Goal: Information Seeking & Learning: Learn about a topic

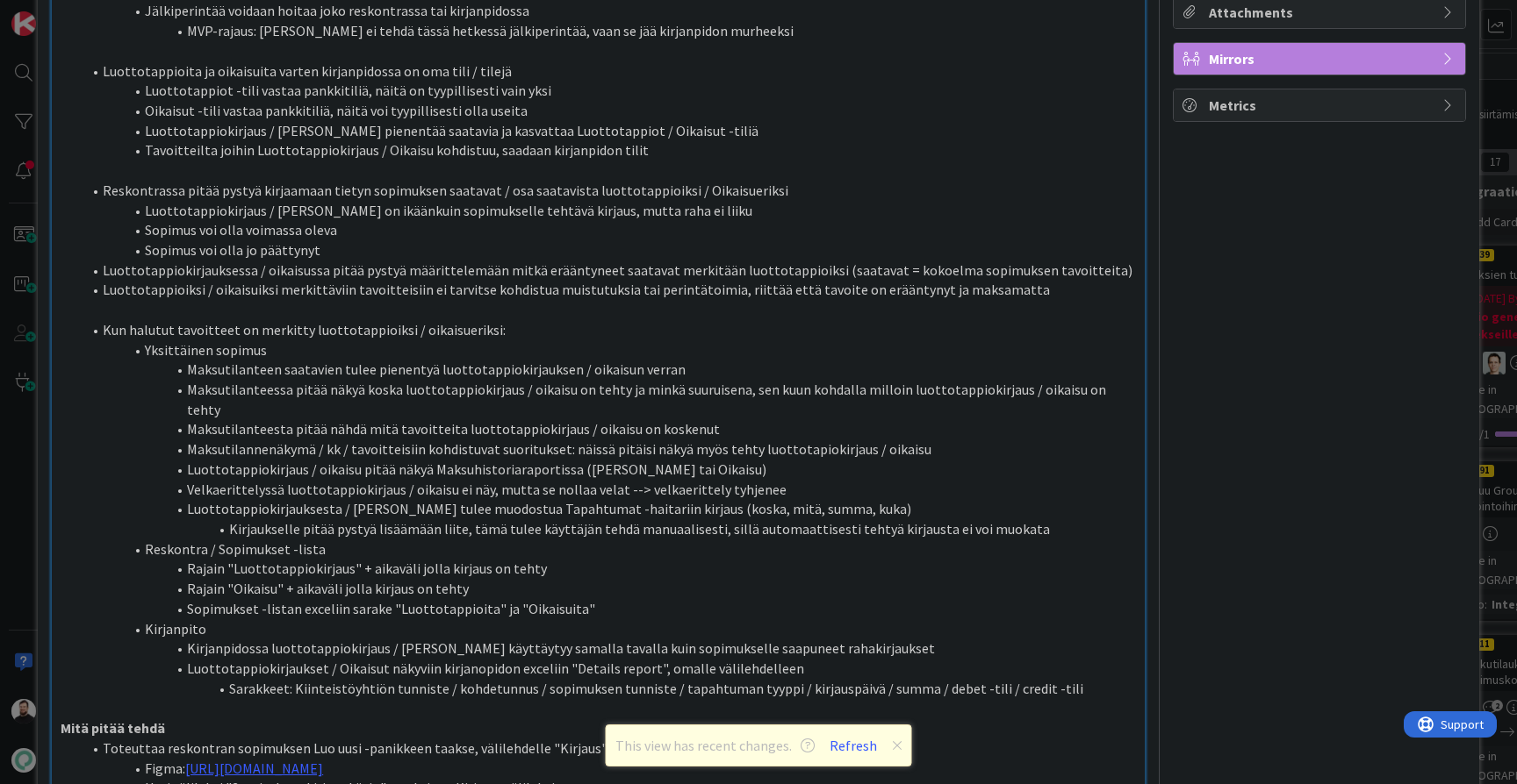
scroll to position [458, 0]
click at [924, 441] on li "Maksutilannenäkymä / kk / tavoitteisiin kohdistuvat suoritukset: näissä pitäisi…" at bounding box center [608, 450] width 1054 height 20
click at [929, 421] on li "Maksutilanteesta pitää nähdä mitä tavoitteita luottotappiokirjaus / oikaisu on …" at bounding box center [608, 430] width 1054 height 20
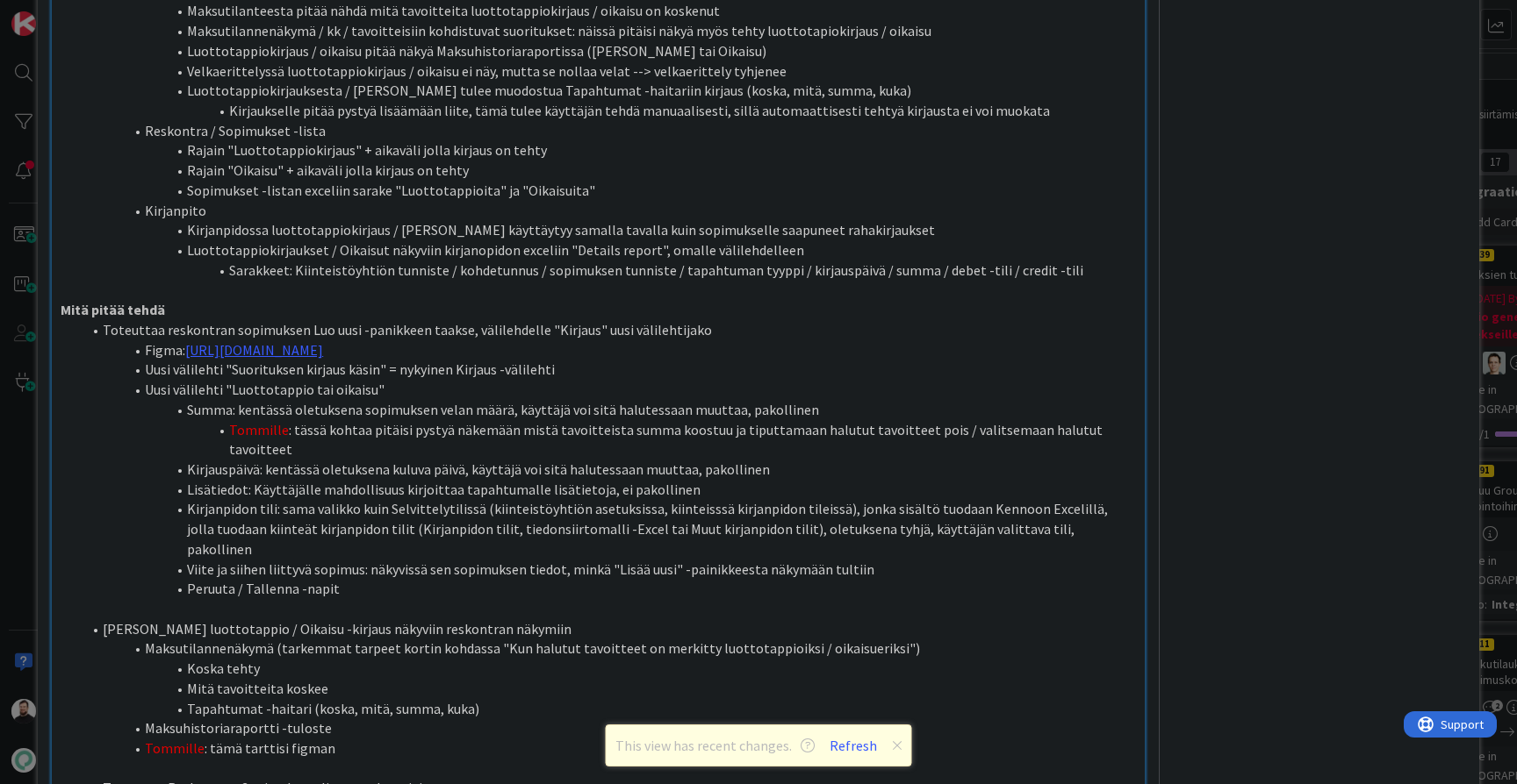
scroll to position [880, 0]
click at [1116, 419] on li "Tommille : tässä kohtaa pitäisi pystyä näkemään mistä tavoitteista summa koostu…" at bounding box center [608, 438] width 1054 height 39
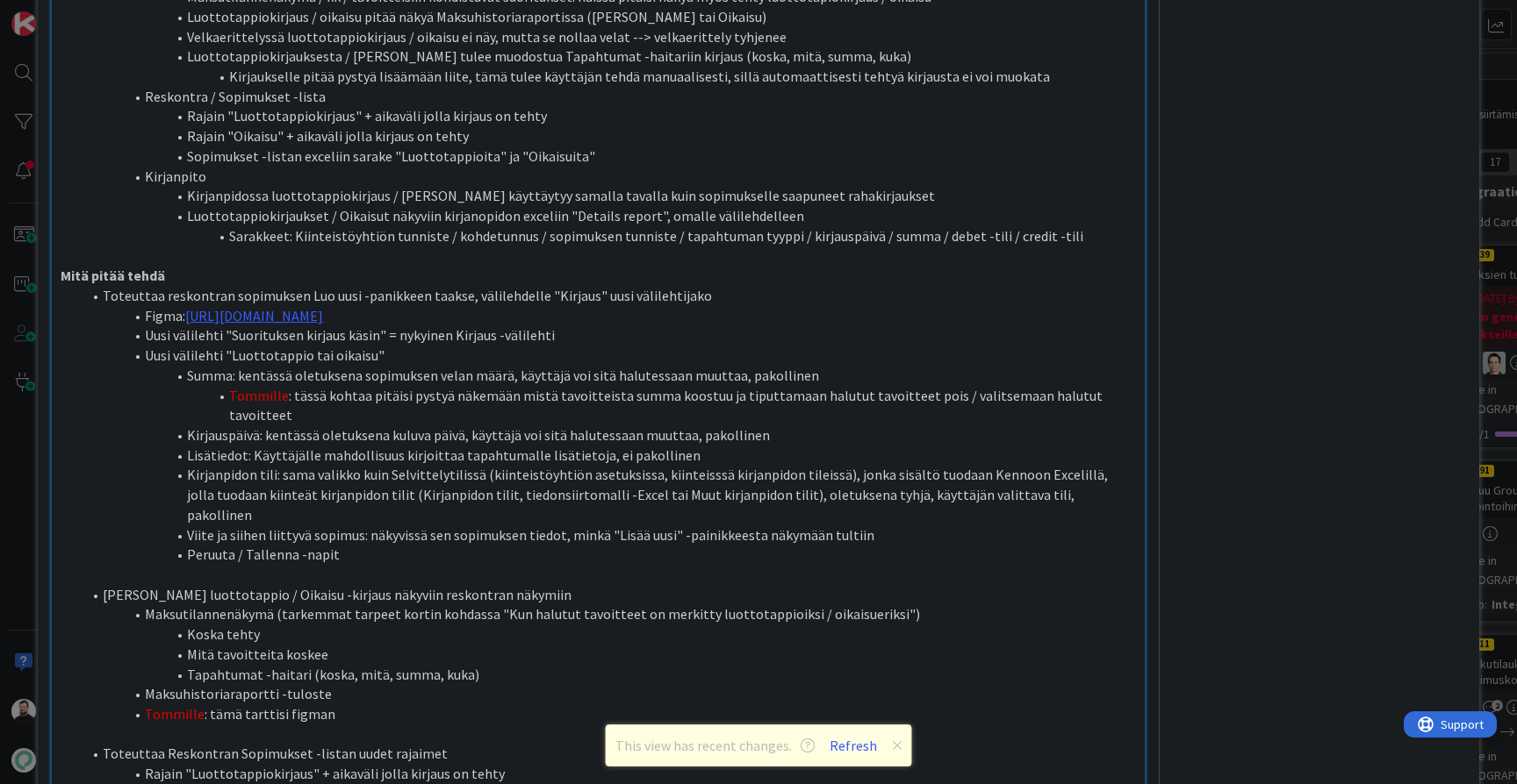
scroll to position [909, 0]
click at [1103, 450] on li "Lisätiedot: Käyttäjälle mahdollisuus kirjoittaa tapahtumalle lisätietoja, ei pa…" at bounding box center [608, 459] width 1054 height 20
click at [1084, 469] on li "Kirjanpidon tili: sama valikko kuin Selvittelytilissä (kiinteistöyhtiön asetuks…" at bounding box center [608, 498] width 1054 height 59
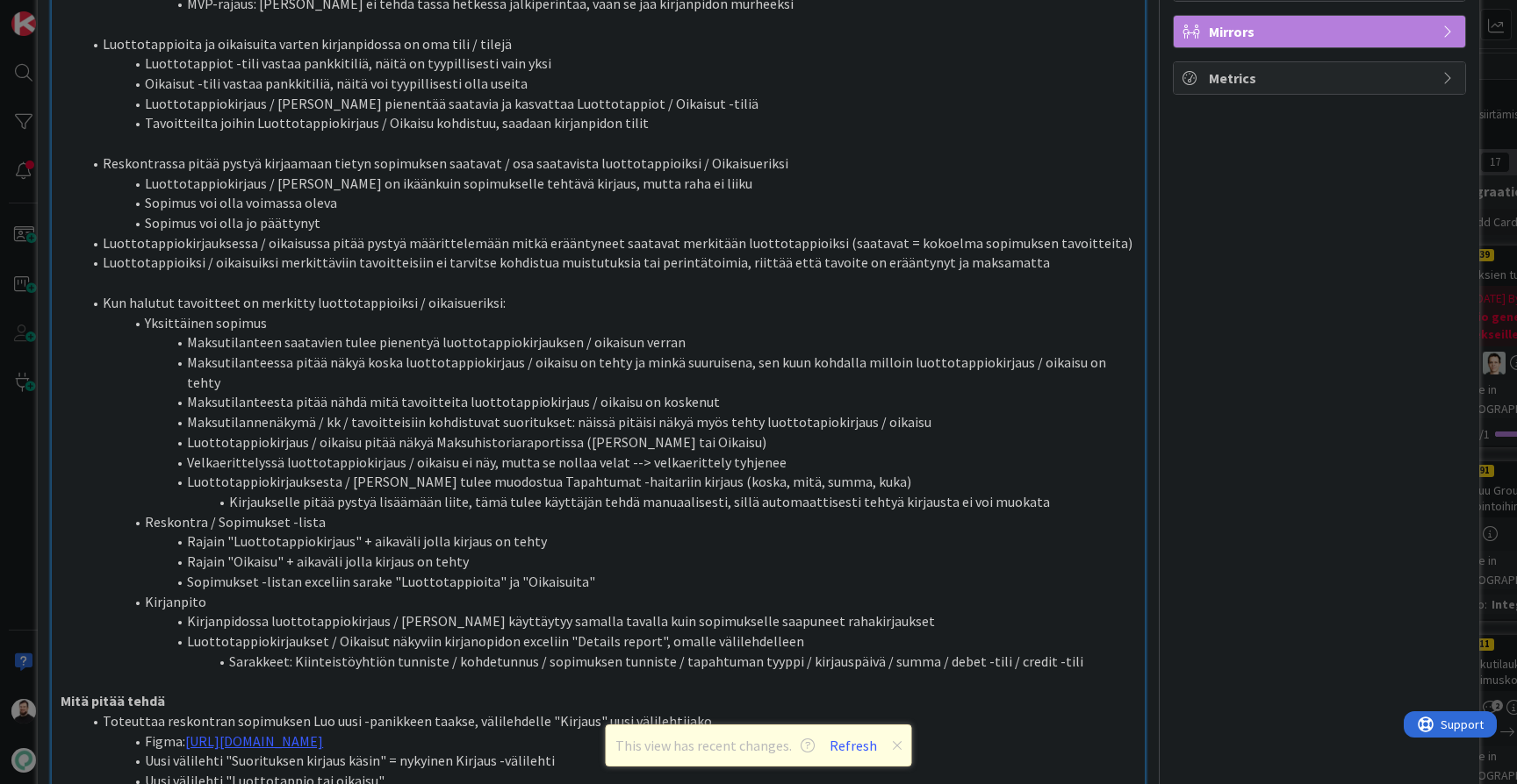
scroll to position [485, 0]
click at [737, 355] on li "Maksutilanteessa pitää näkyä koska luottotappiokirjaus / oikaisu on tehty ja mi…" at bounding box center [608, 374] width 1054 height 39
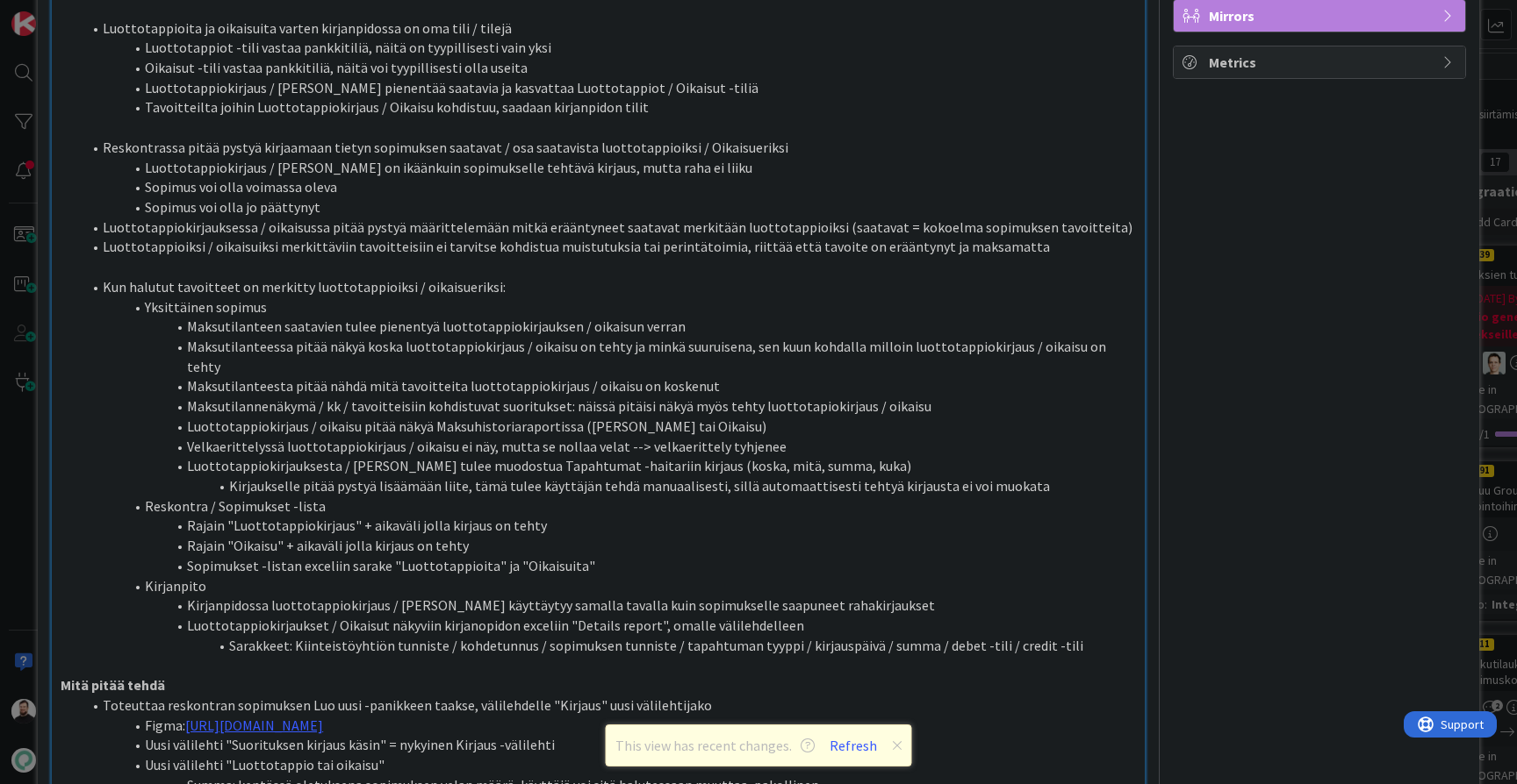
scroll to position [506, 0]
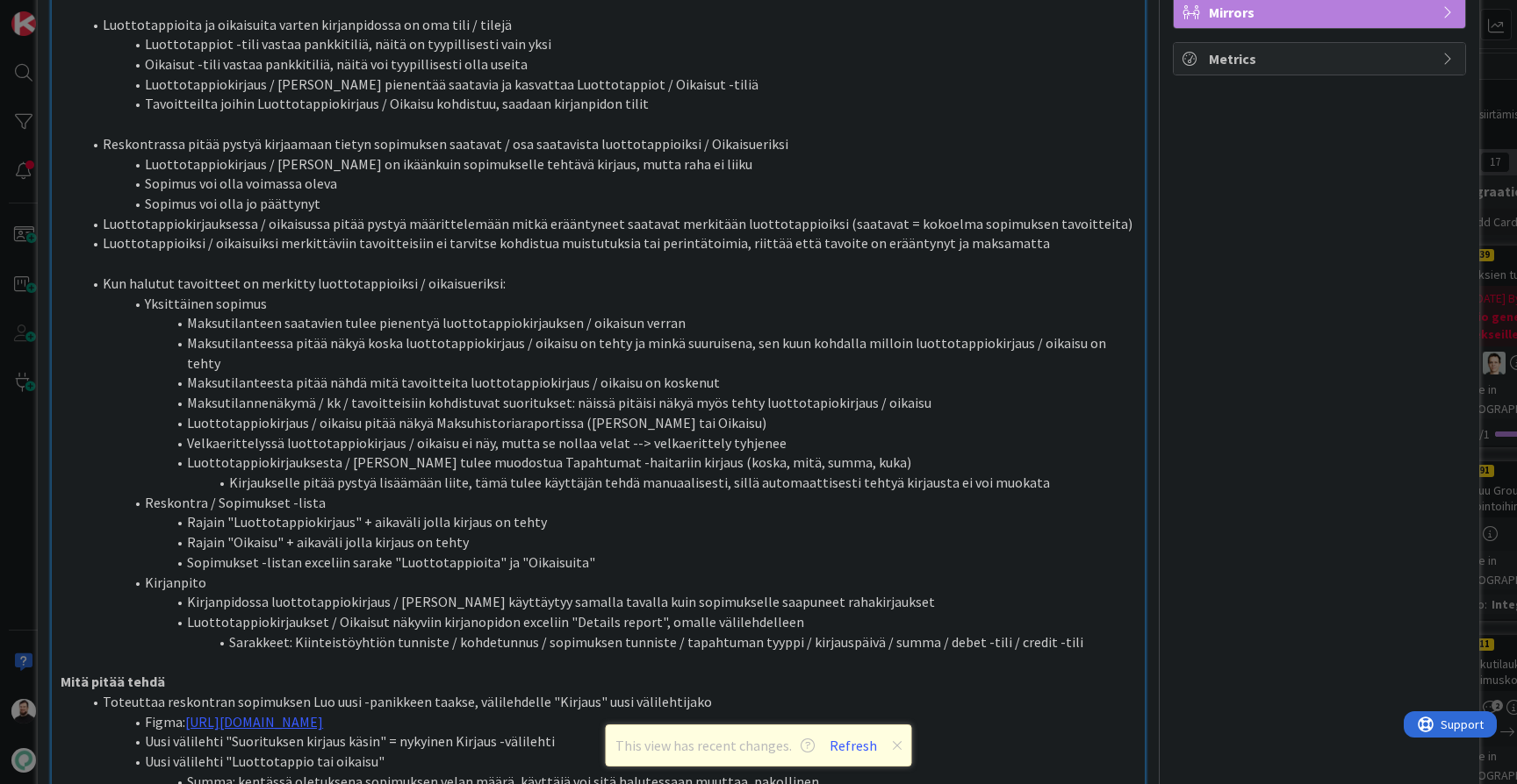
click at [741, 373] on li "Maksutilanteesta pitää nähdä mitä tavoitteita luottotappiokirjaus / oikaisu on …" at bounding box center [608, 382] width 1054 height 20
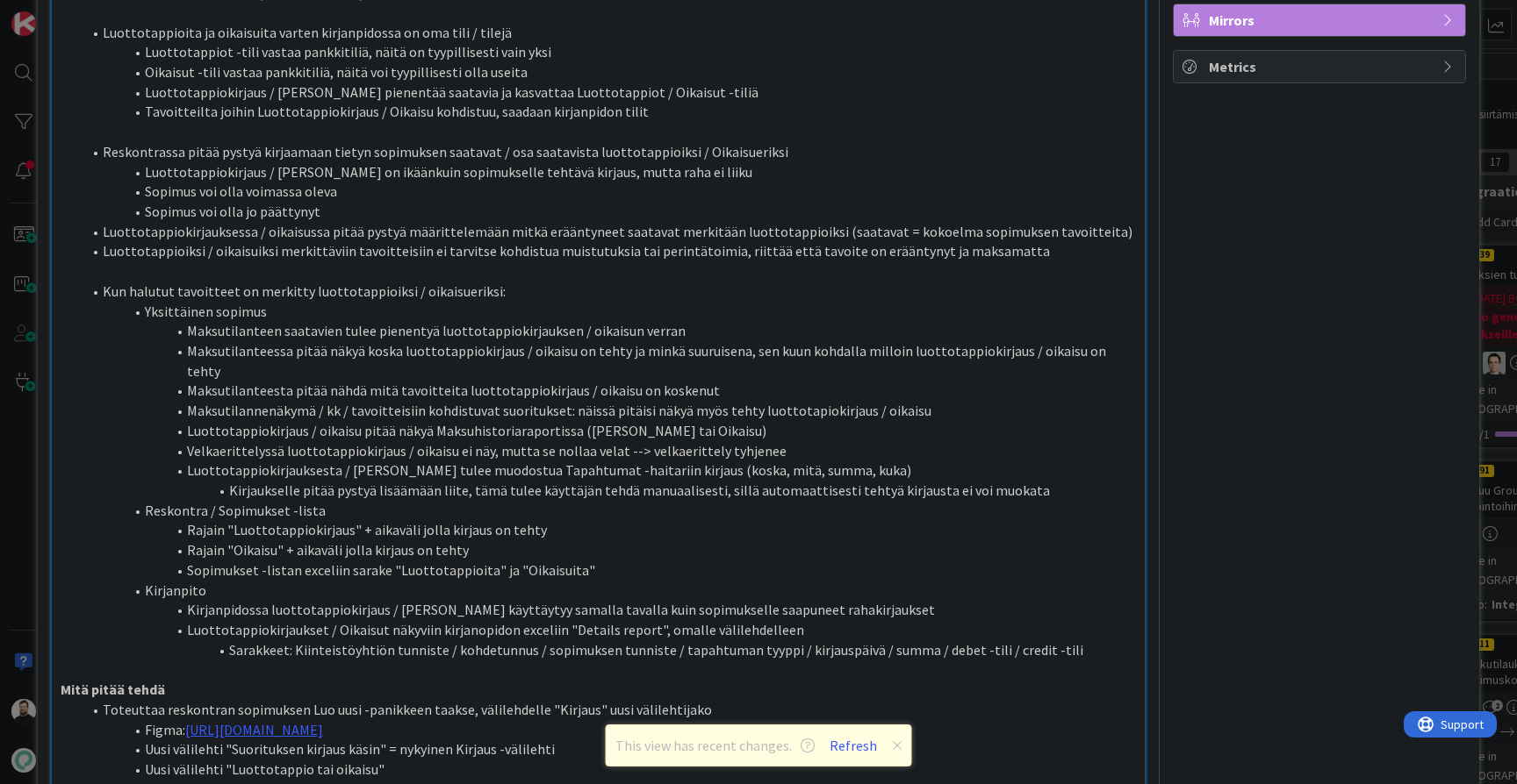
scroll to position [488, 0]
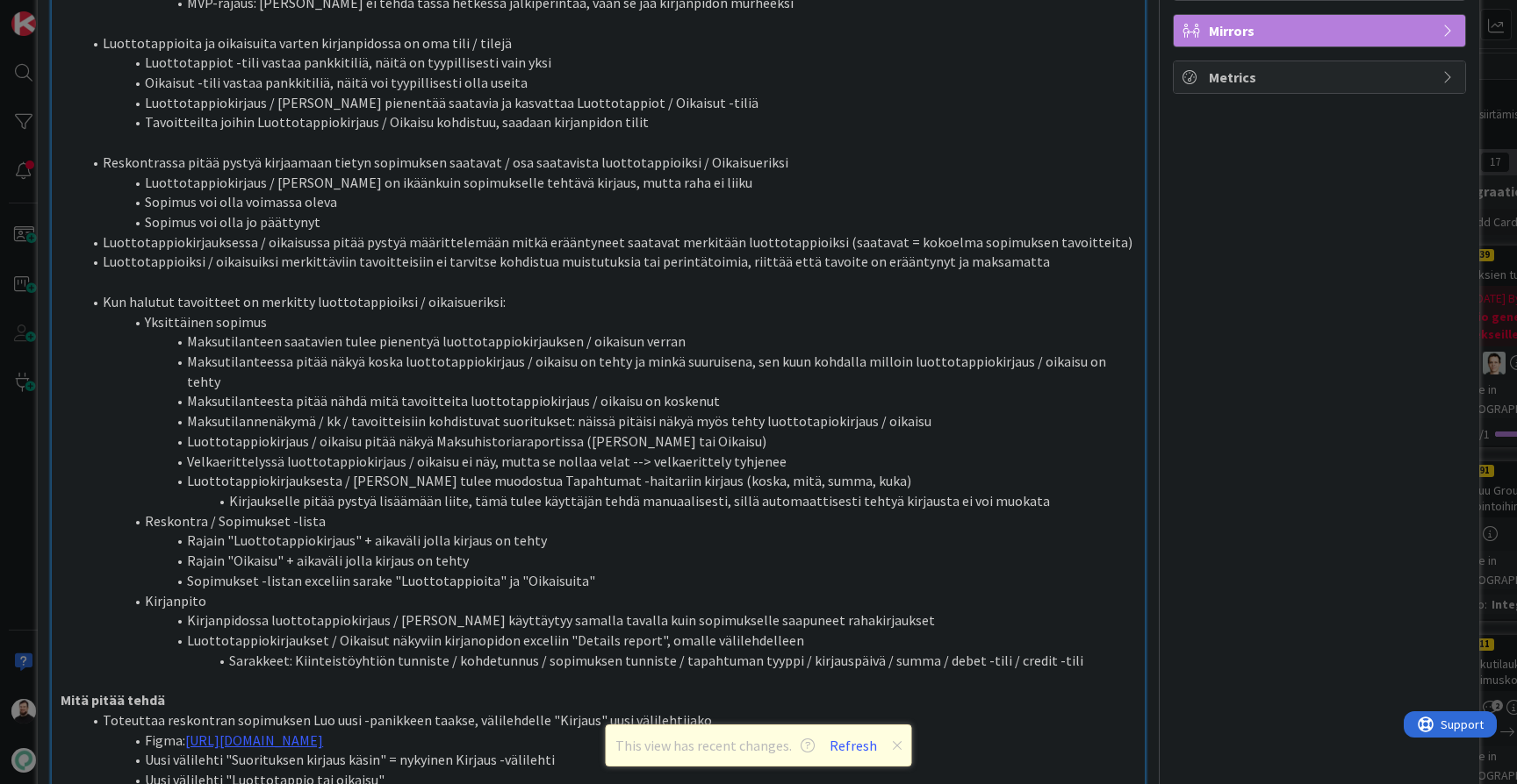
click at [15, 519] on div "ID 9307 Kenno - Suunnittelu Suunnittelussa - Rautalangat Title 53 / 128 Luottot…" at bounding box center [758, 392] width 1517 height 784
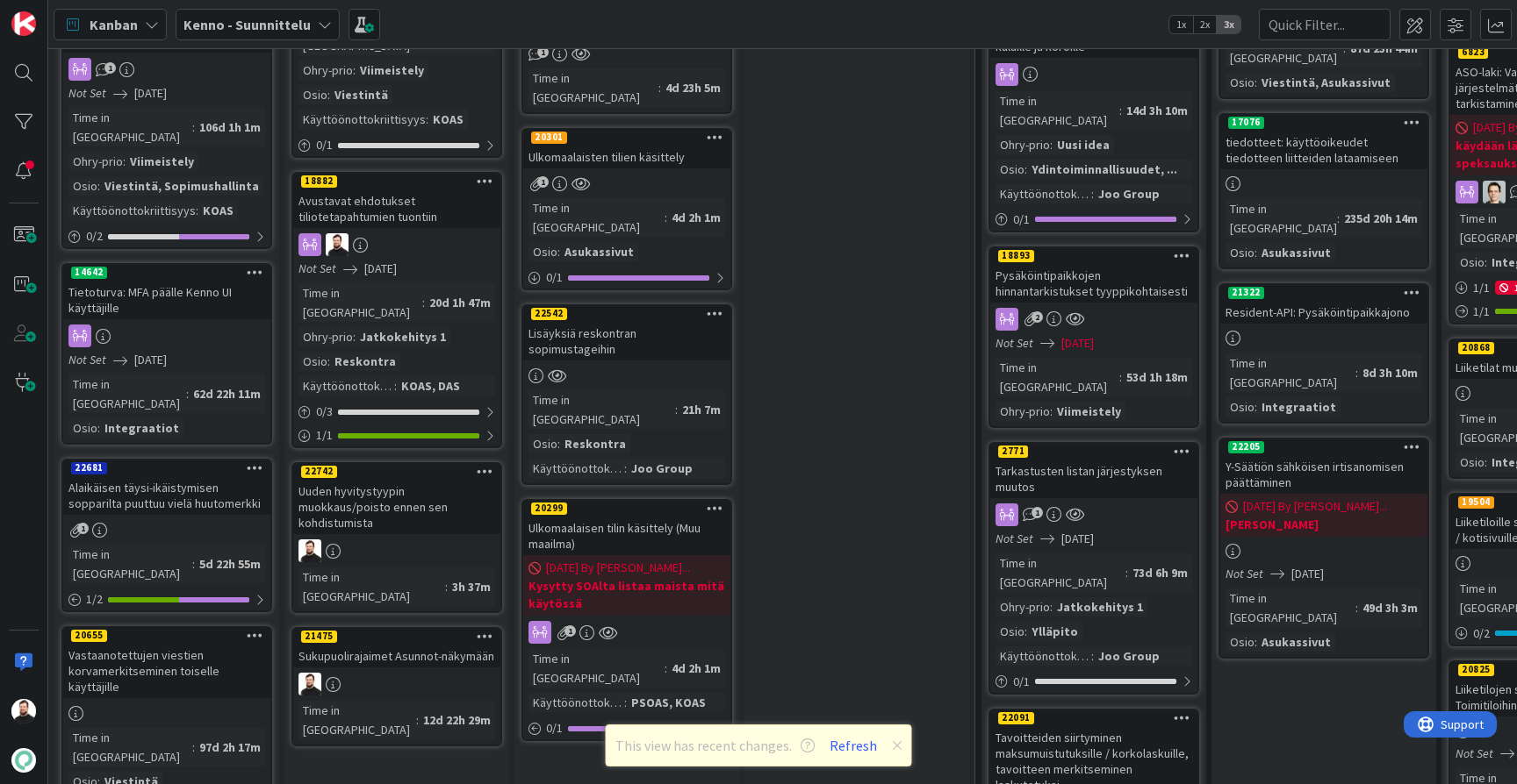
scroll to position [972, 0]
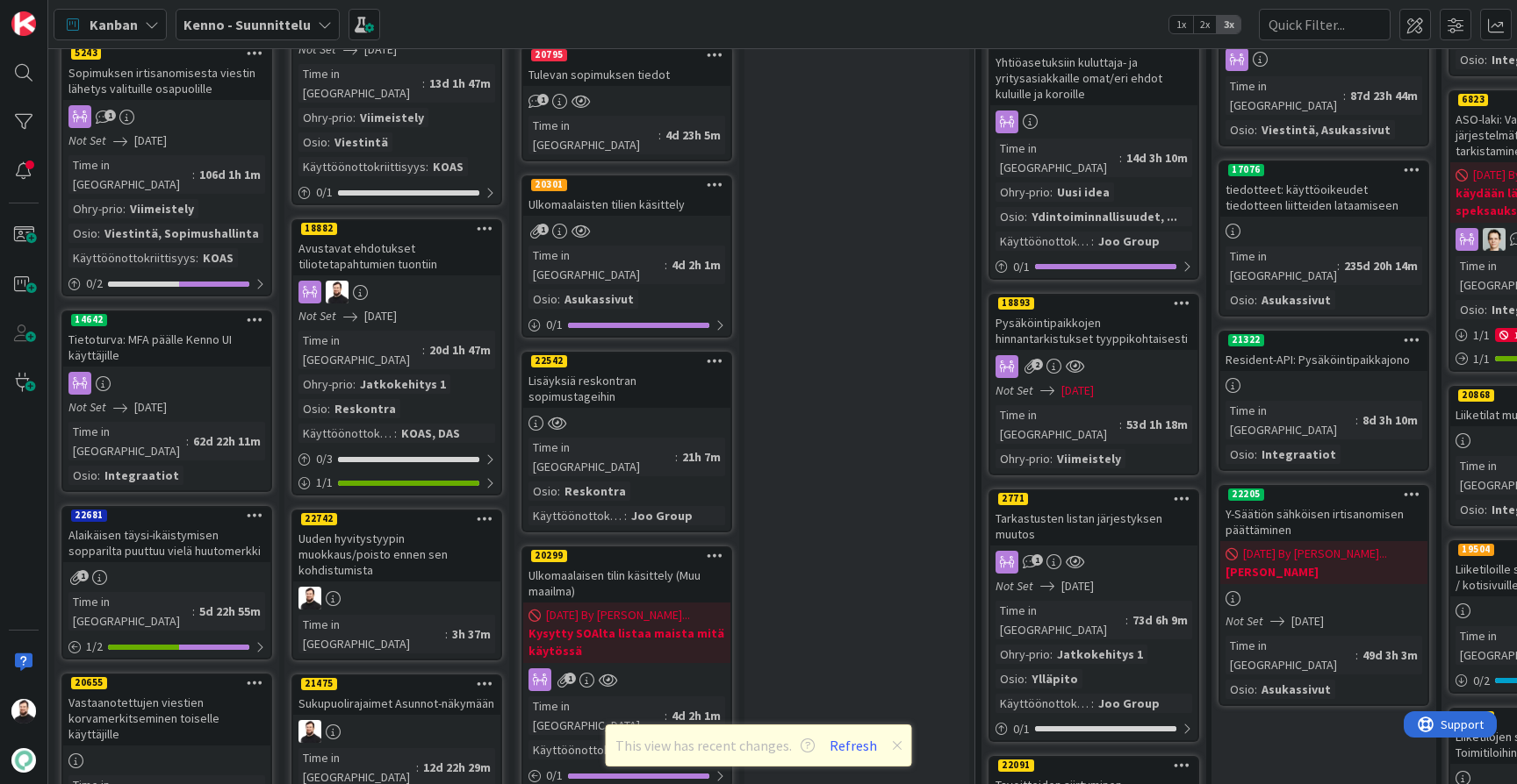
click at [673, 369] on div "Lisäyksiä reskontran sopimustageihin" at bounding box center [626, 388] width 207 height 38
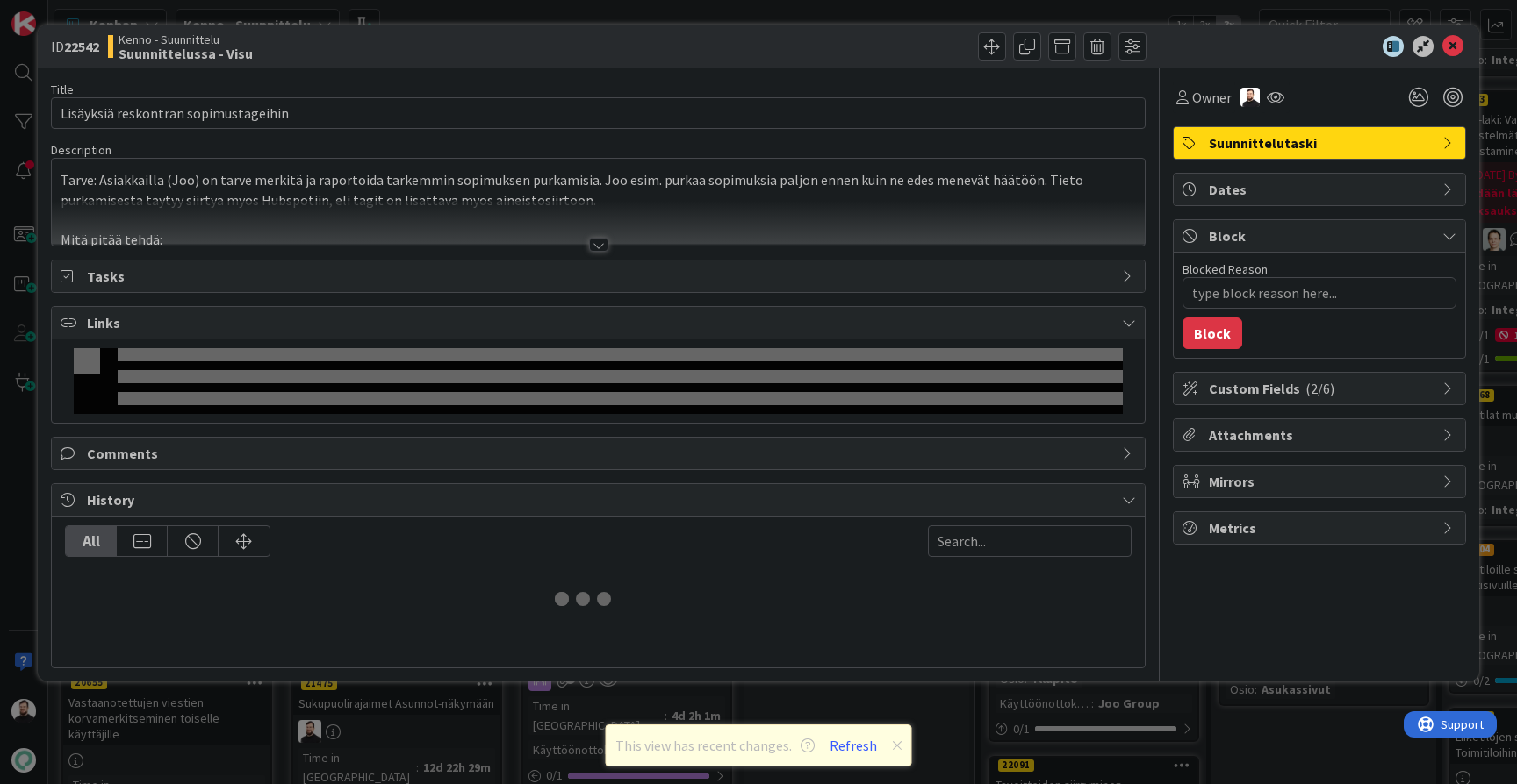
type textarea "x"
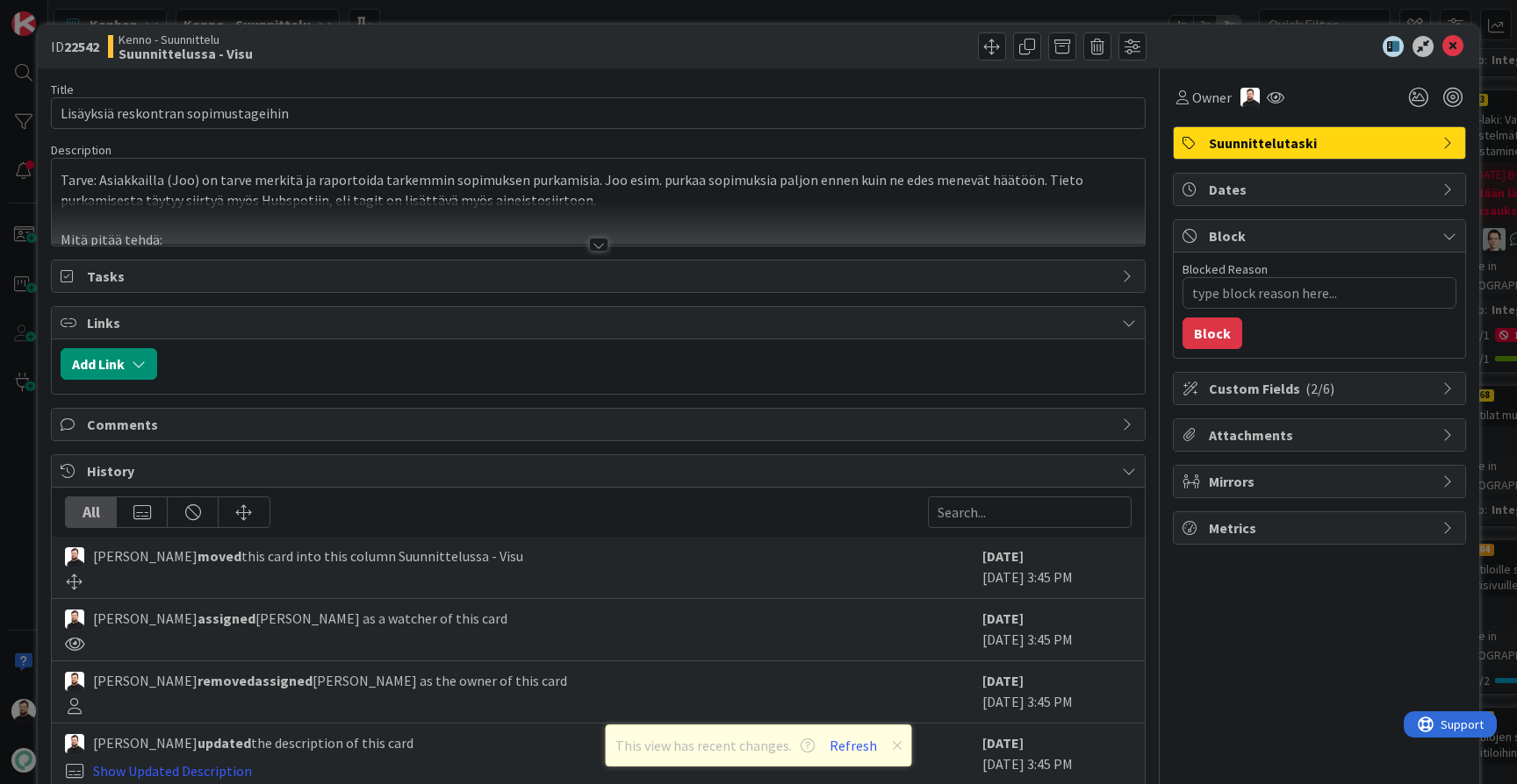
click at [602, 244] on div at bounding box center [598, 244] width 19 height 14
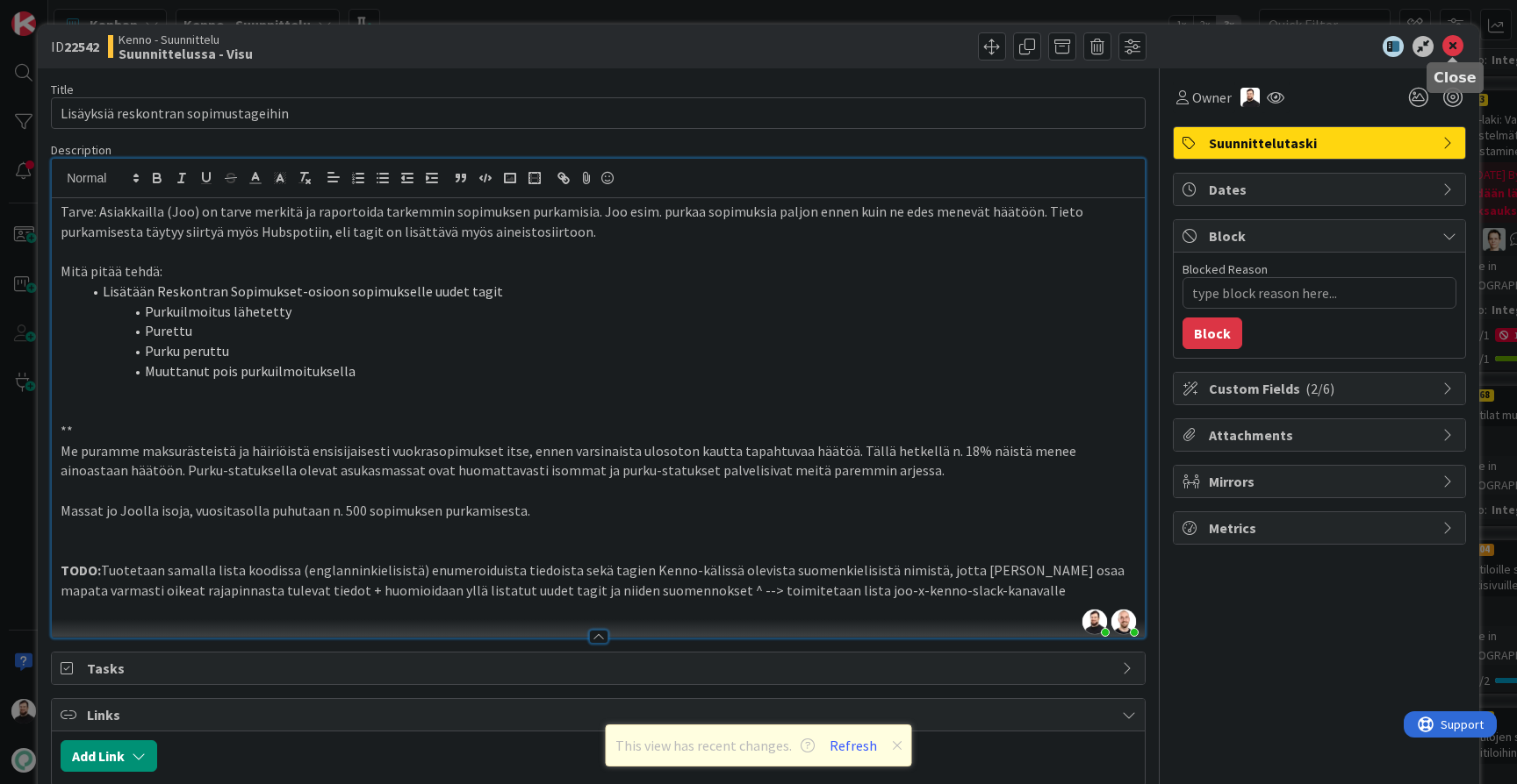
click at [1457, 47] on icon at bounding box center [1453, 47] width 21 height 21
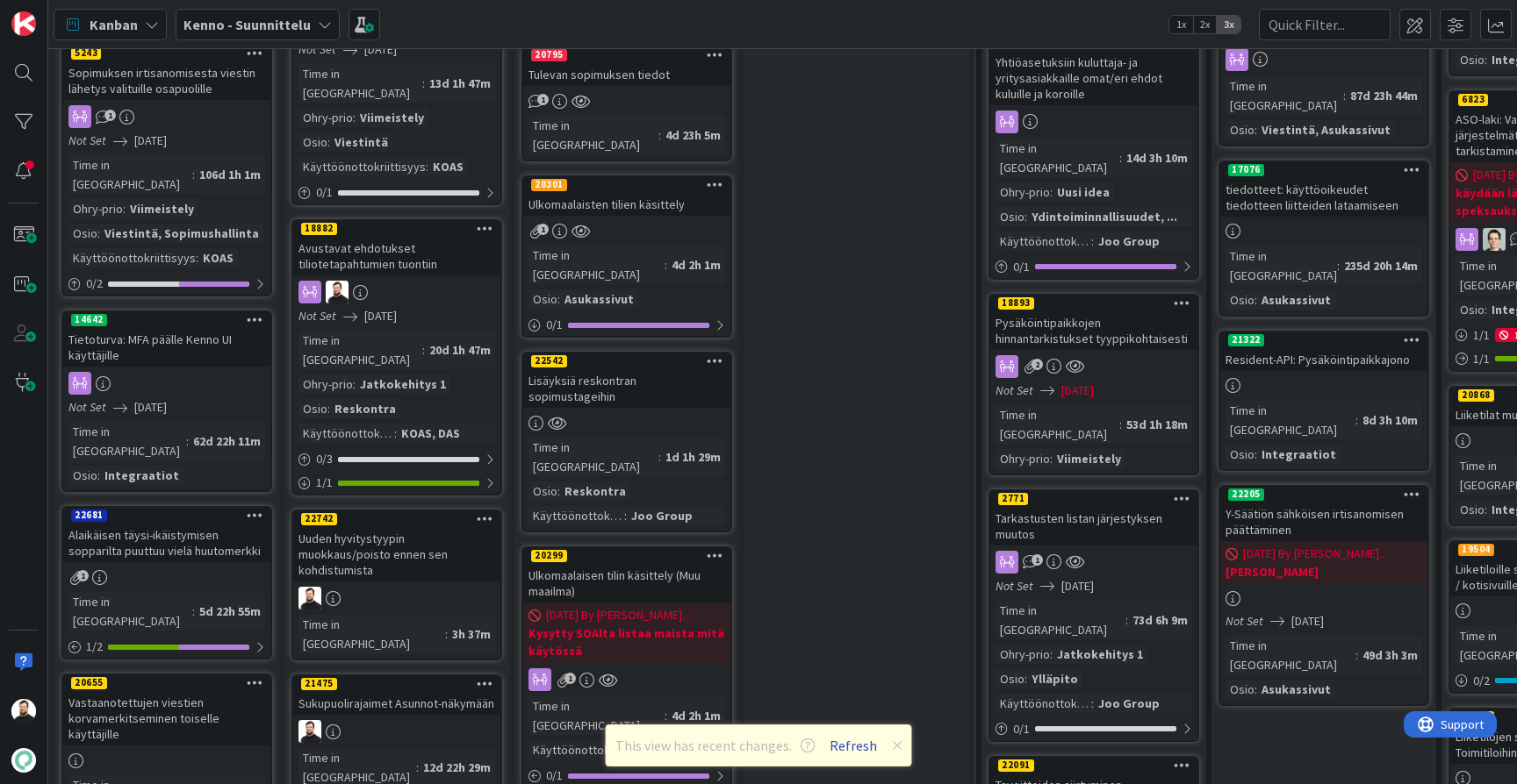
click at [863, 750] on button "Refresh" at bounding box center [852, 746] width 59 height 23
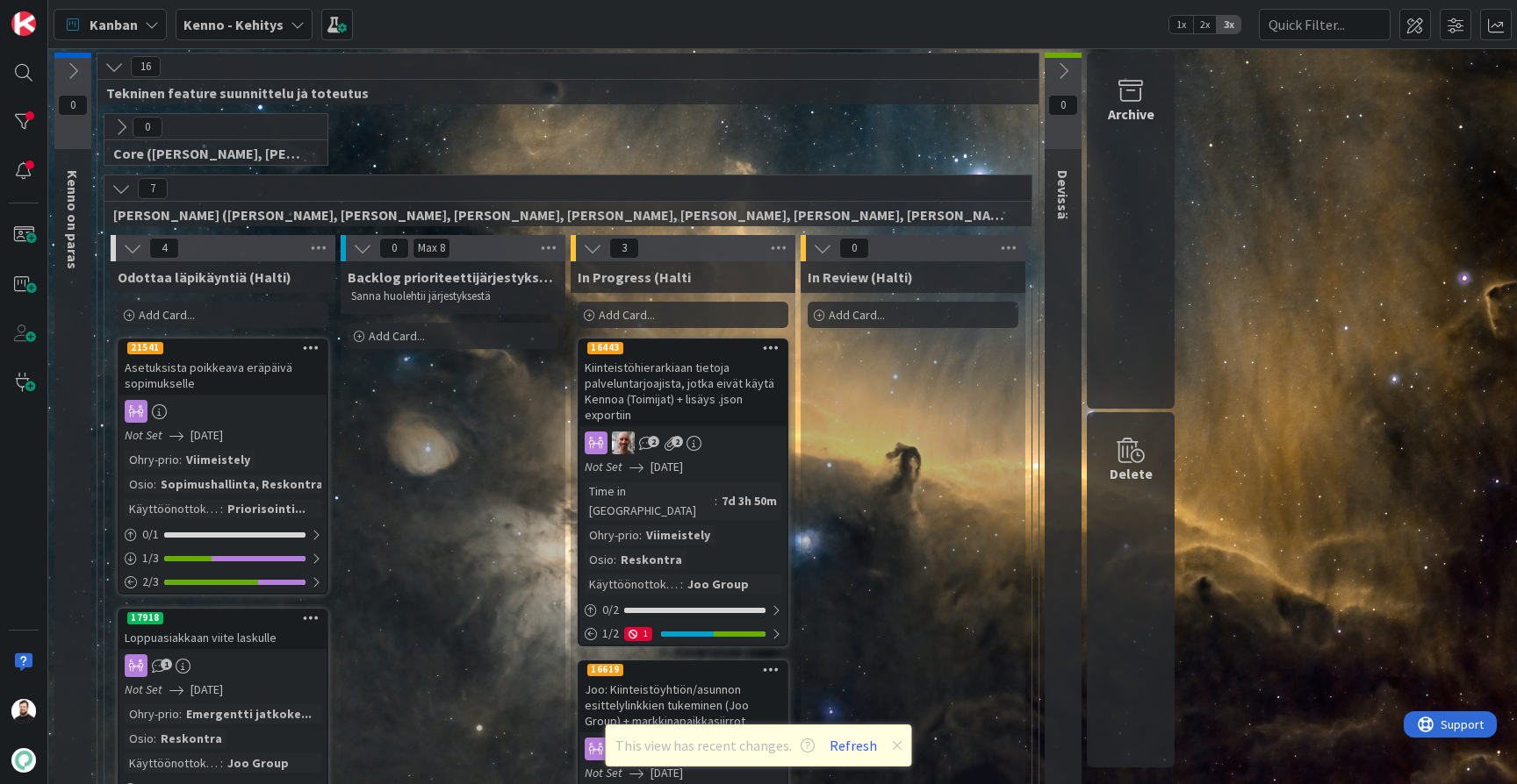
click at [275, 17] on b "Kenno - Kehitys" at bounding box center [233, 24] width 100 height 17
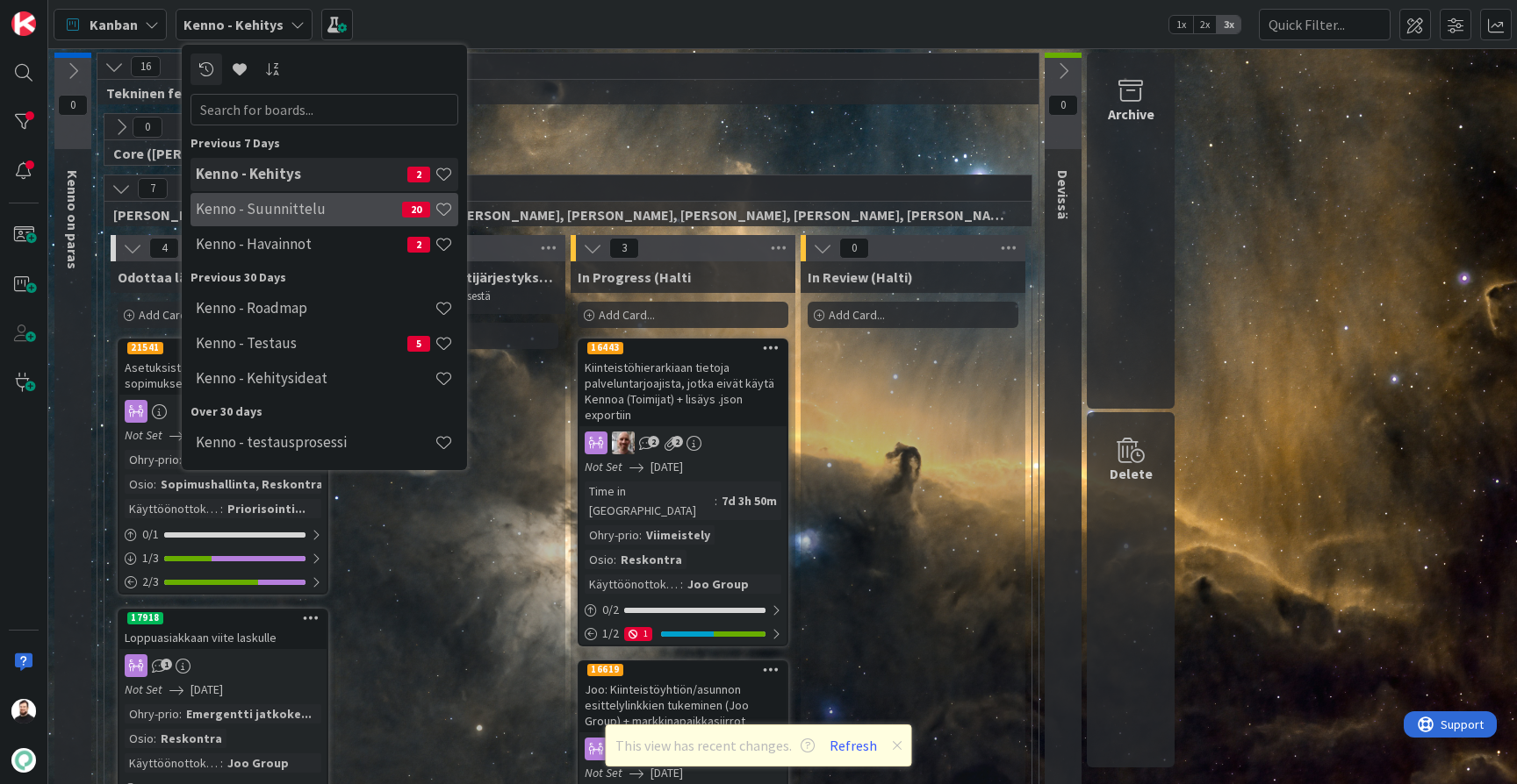
click at [358, 203] on h4 "Kenno - Suunnittelu" at bounding box center [298, 209] width 206 height 17
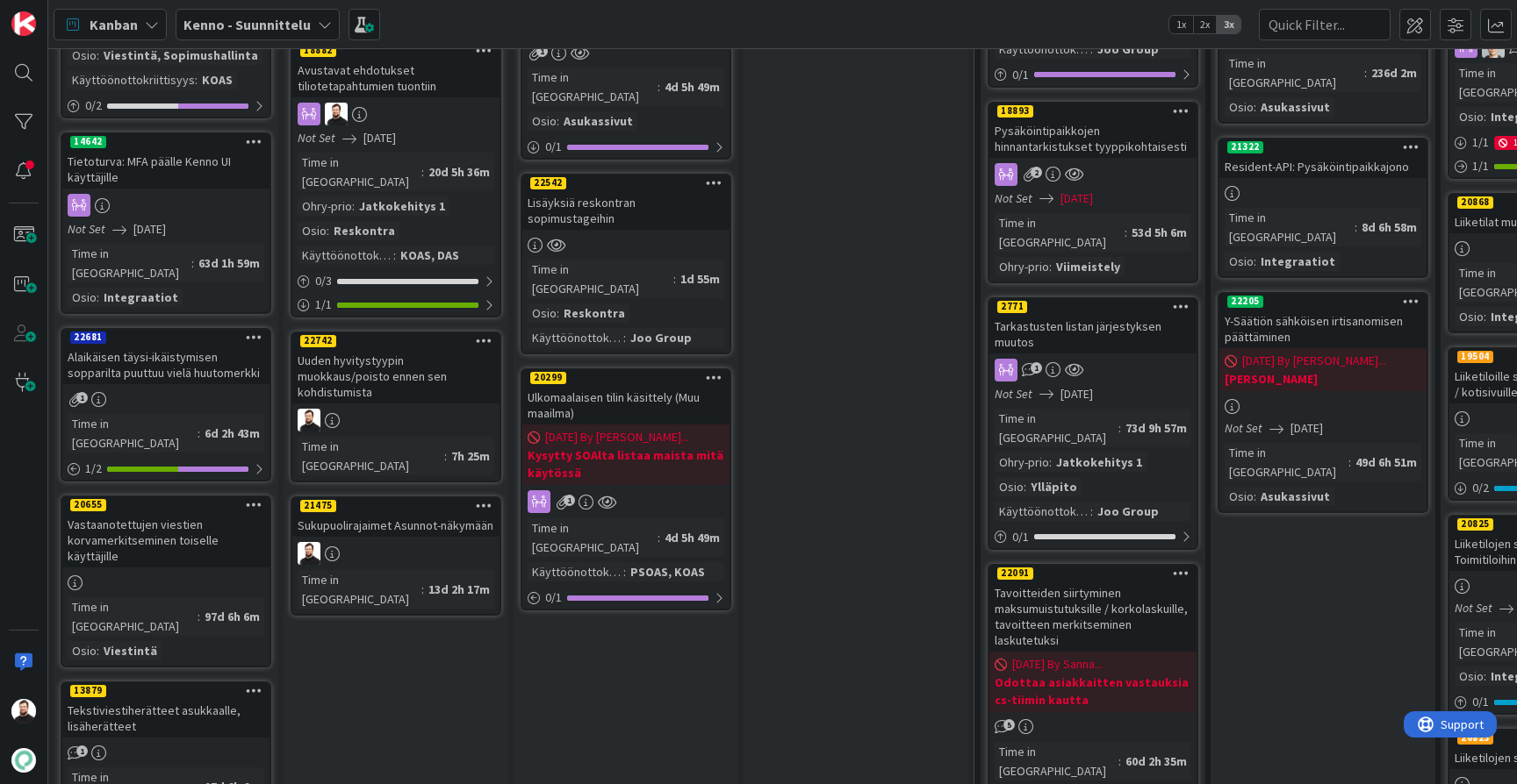
scroll to position [1002, 1]
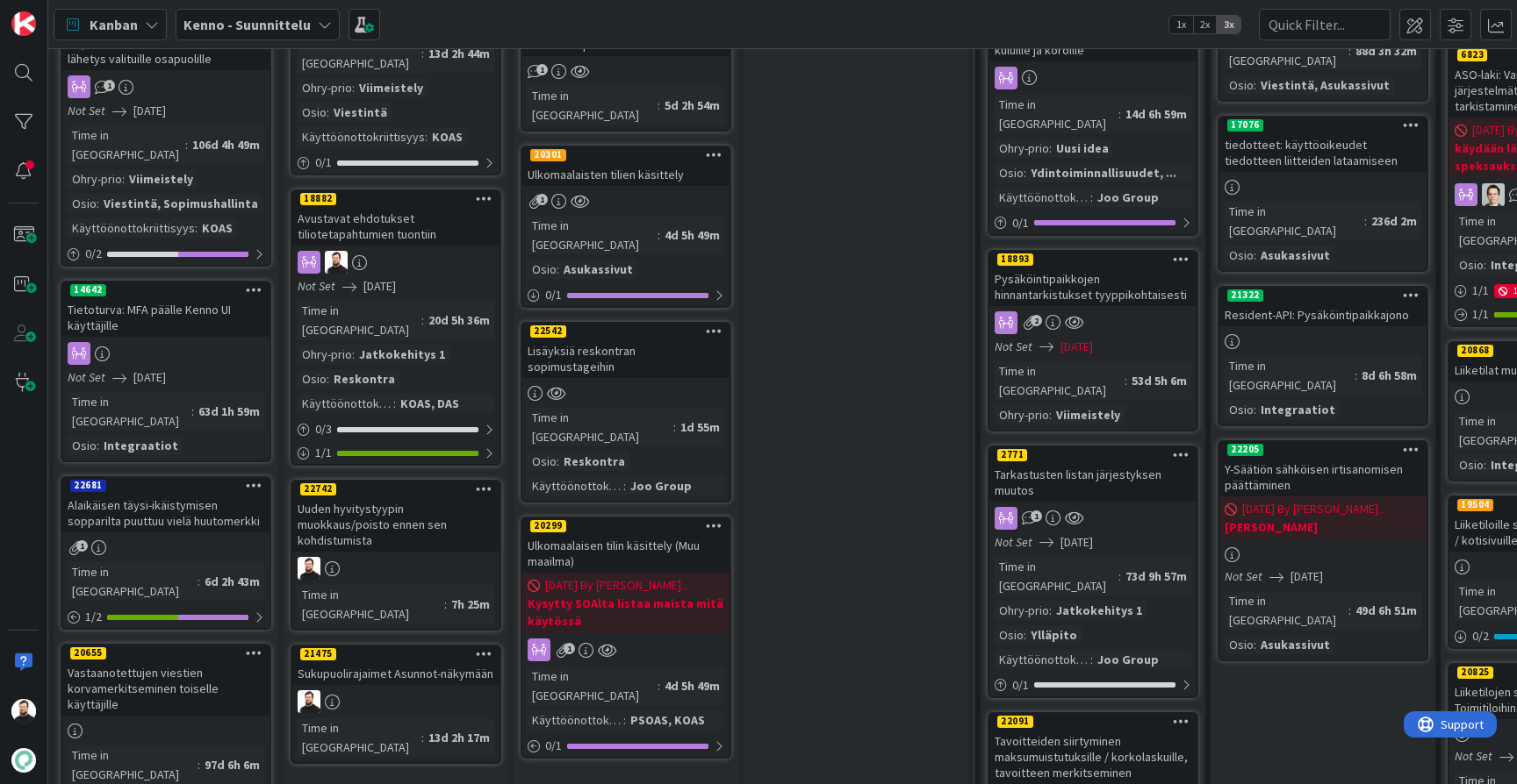
click at [678, 339] on div "Lisäyksiä reskontran sopimustageihin" at bounding box center [626, 358] width 207 height 38
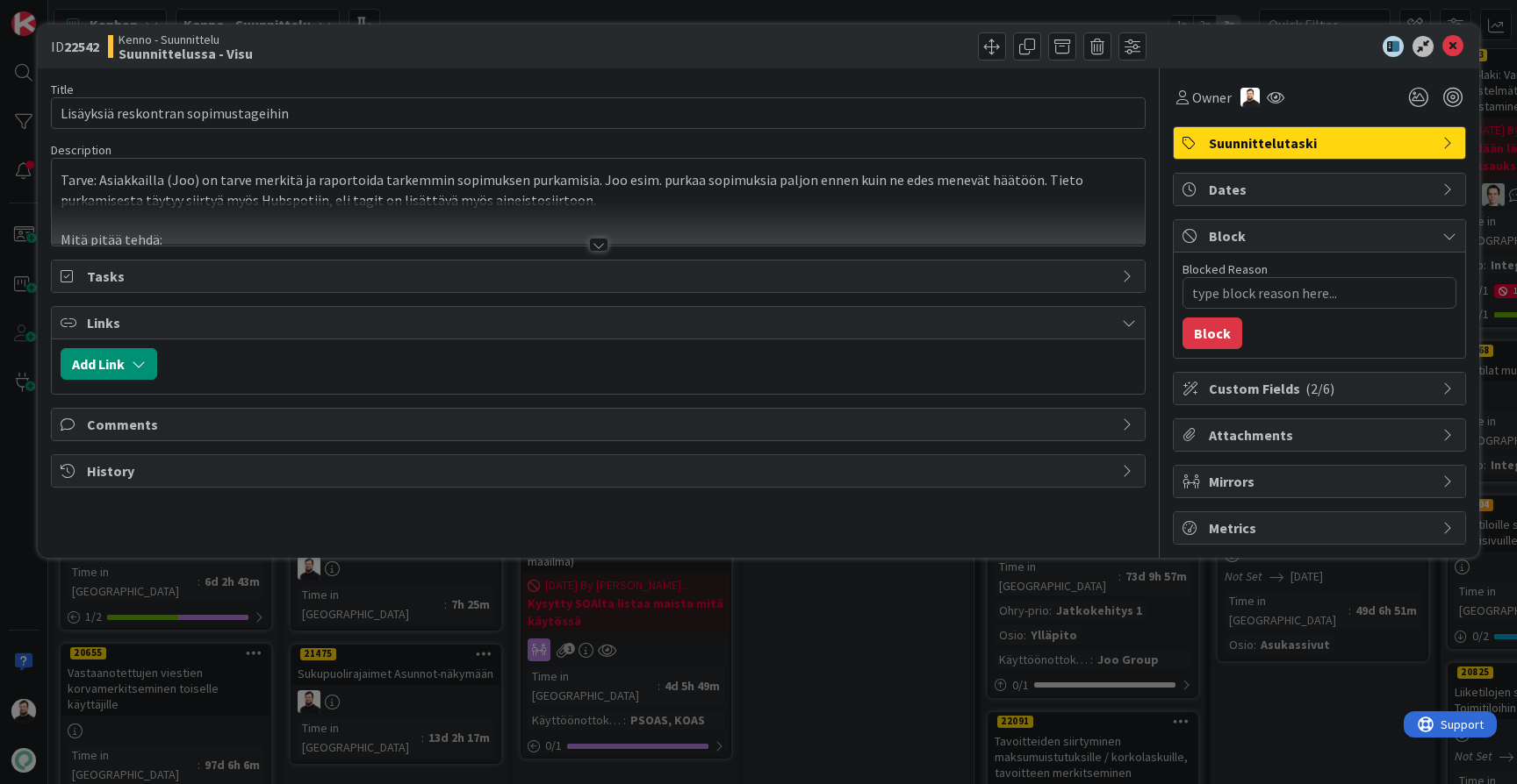
click at [600, 248] on div at bounding box center [598, 244] width 19 height 14
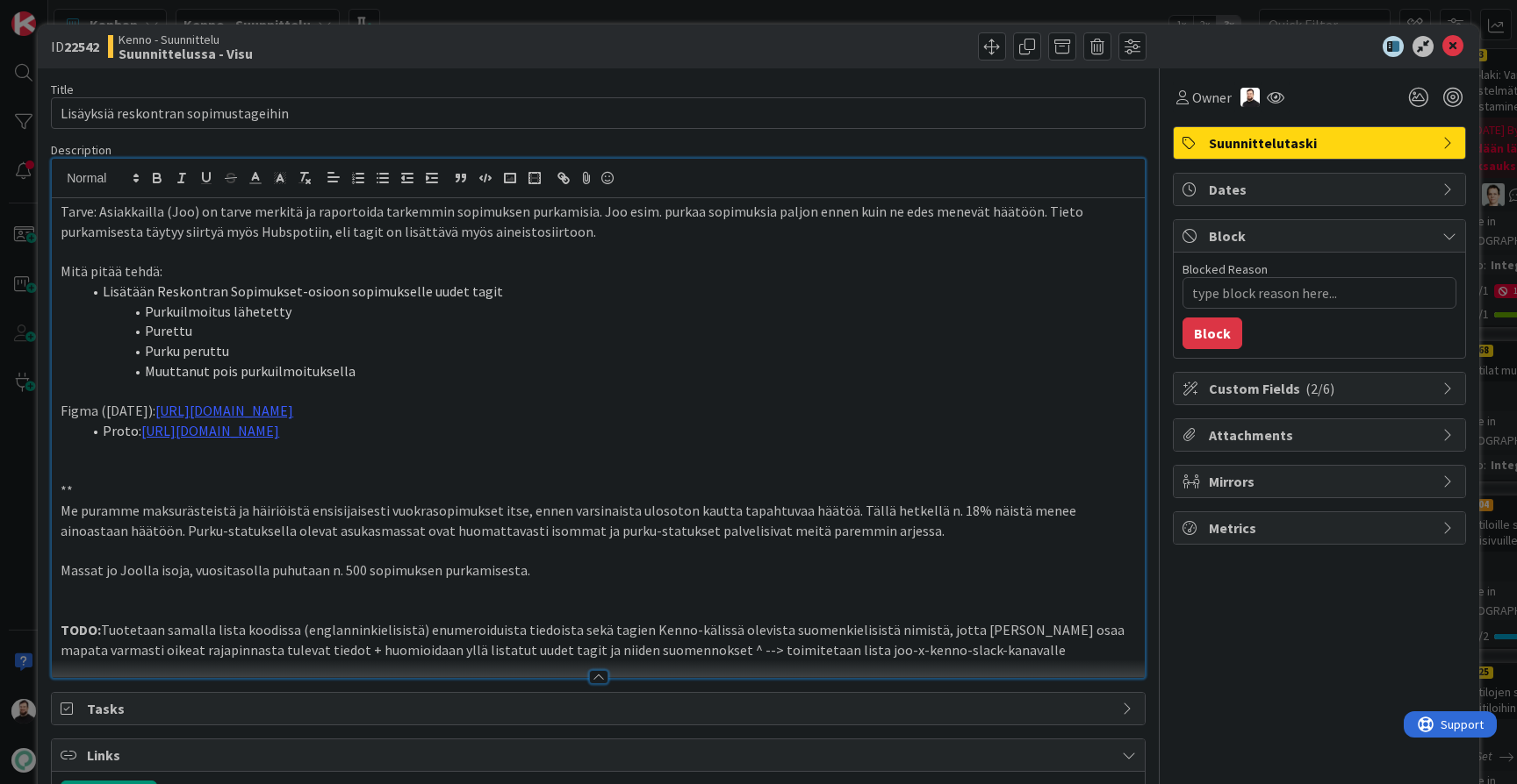
click at [705, 517] on p "Me puramme maksurästeistä ja häiriöistä ensisijaisesti vuokrasopimukset itse, e…" at bounding box center [597, 520] width 1075 height 39
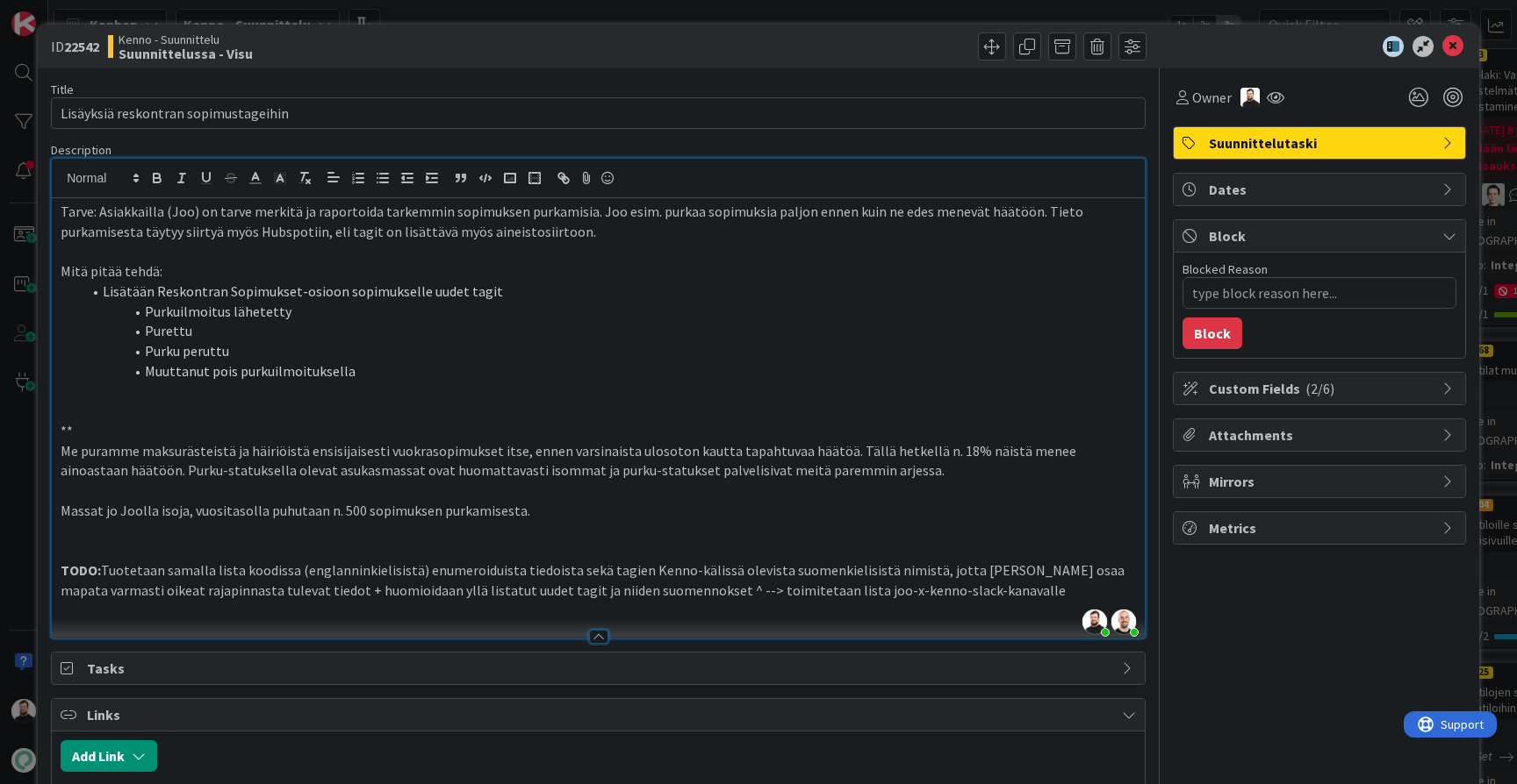
click at [656, 521] on p at bounding box center [597, 531] width 1075 height 20
click at [1459, 48] on icon at bounding box center [1453, 47] width 21 height 21
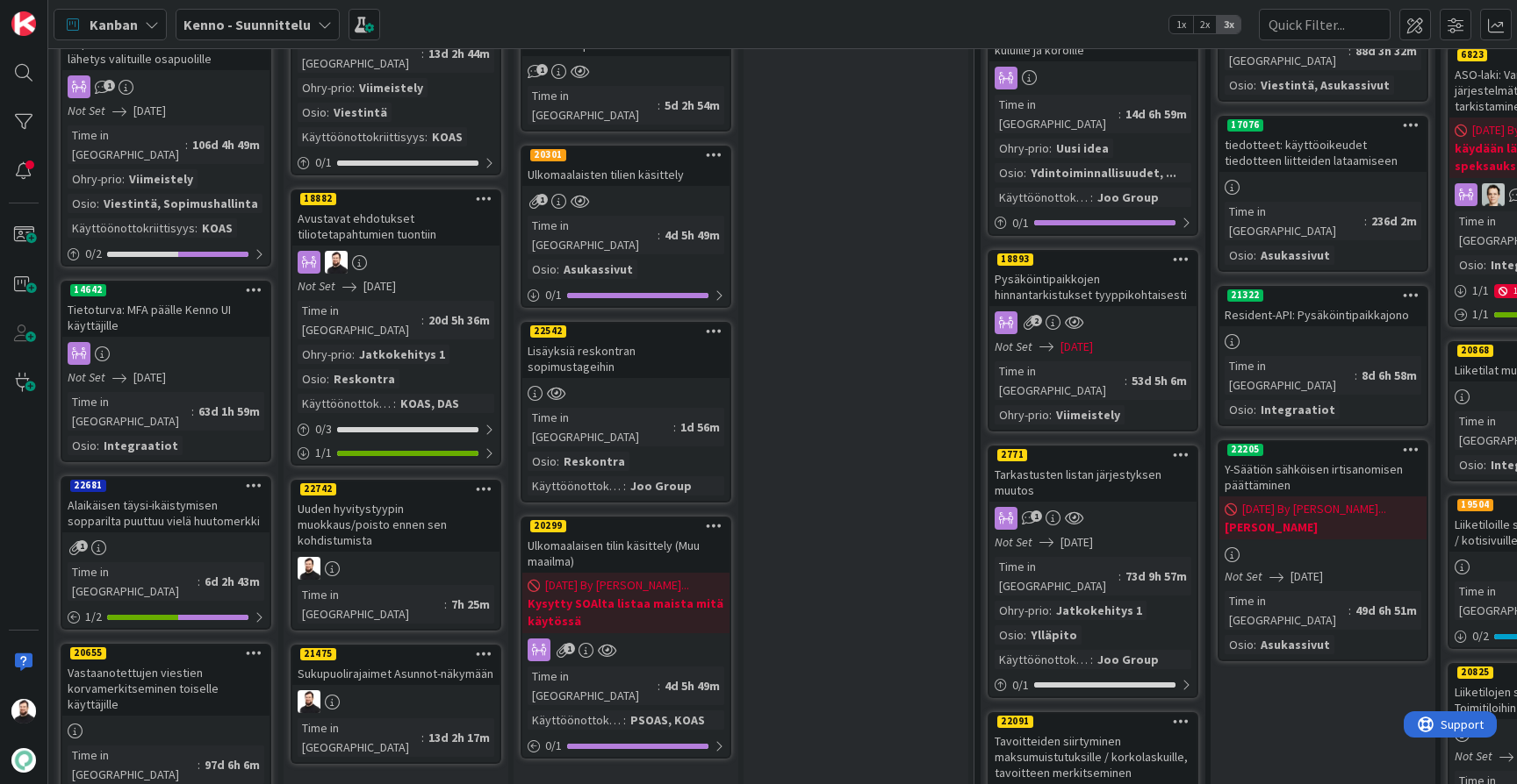
click at [651, 322] on link "22542 Lisäyksiä reskontran sopimustageihin Time in Column : 1d 56m Osio : Resko…" at bounding box center [626, 412] width 211 height 181
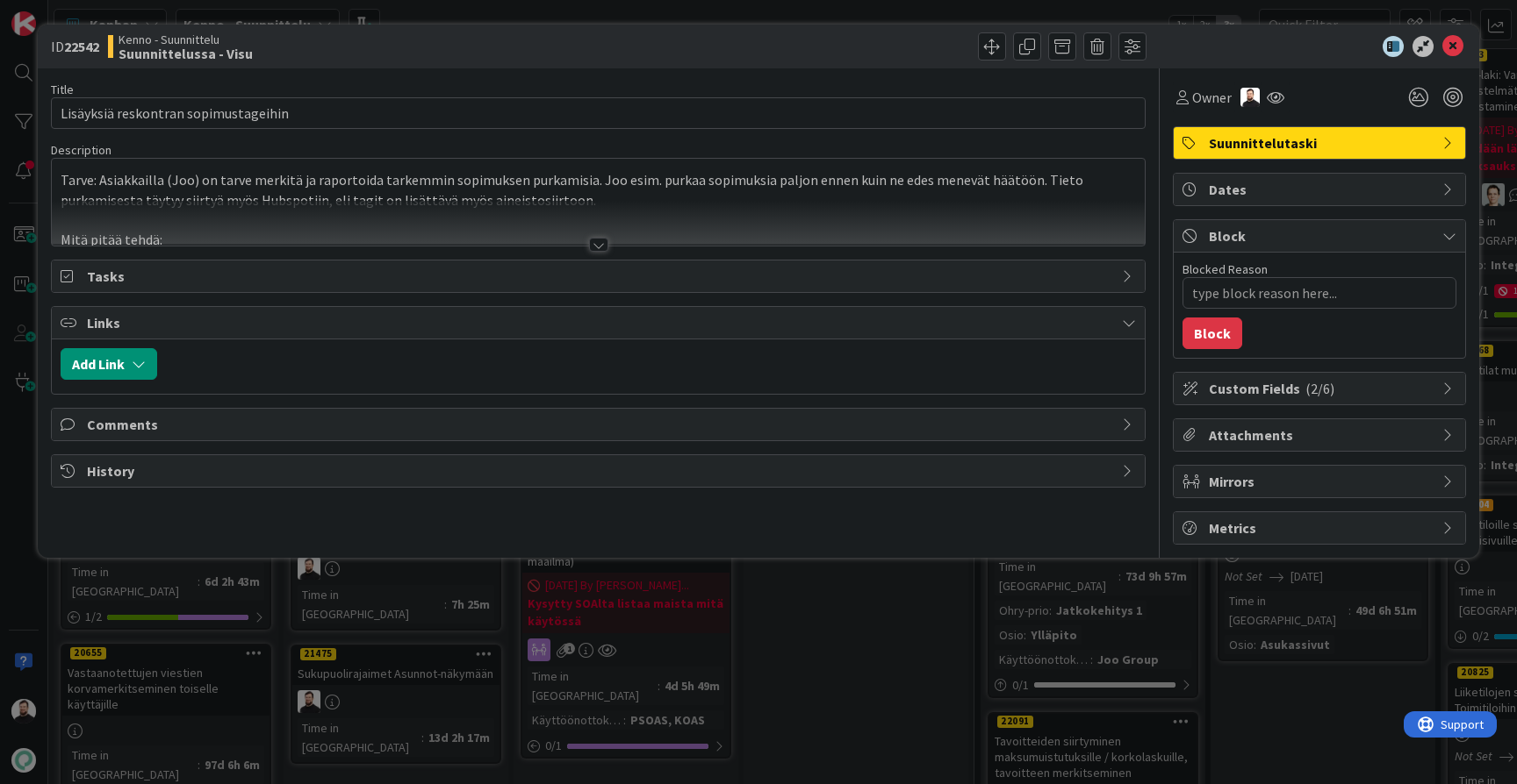
click at [595, 250] on div at bounding box center [598, 244] width 19 height 14
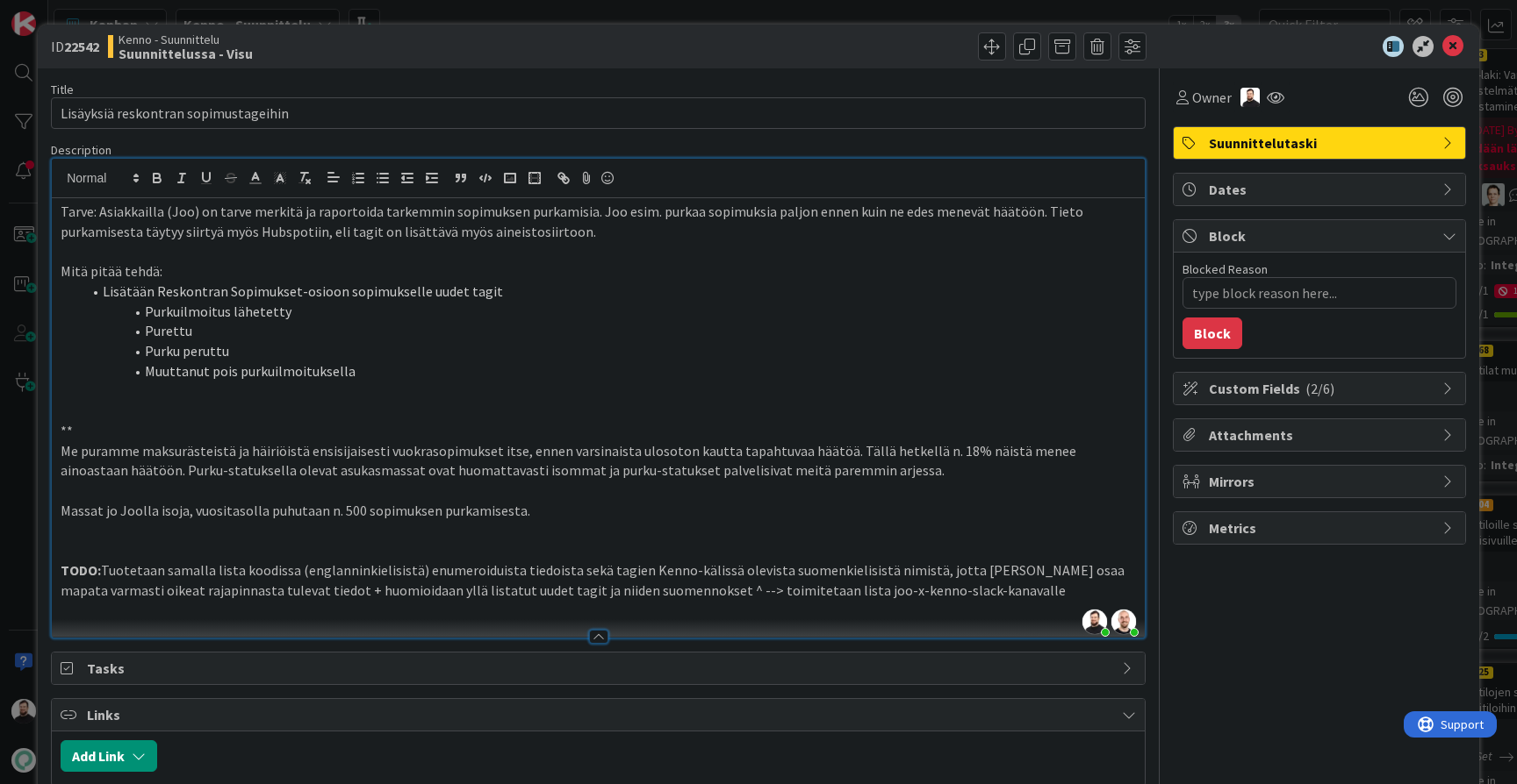
click at [471, 401] on p at bounding box center [597, 410] width 1075 height 20
drag, startPoint x: 505, startPoint y: 404, endPoint x: 200, endPoint y: 406, distance: 305.0
click at [200, 407] on p at bounding box center [597, 410] width 1075 height 20
click at [1460, 46] on icon at bounding box center [1453, 47] width 21 height 21
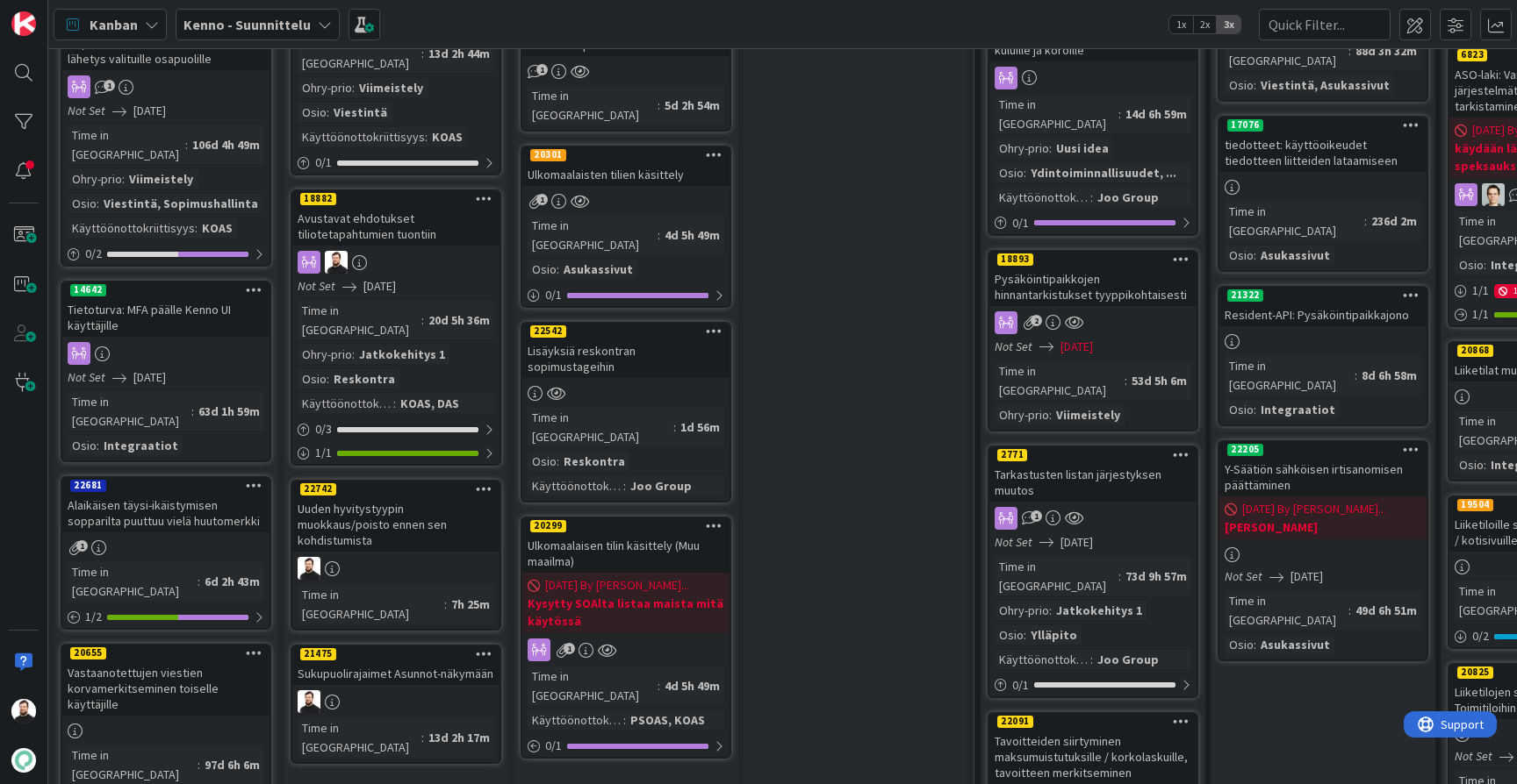
click at [626, 339] on div "Lisäyksiä reskontran sopimustageihin" at bounding box center [626, 358] width 207 height 38
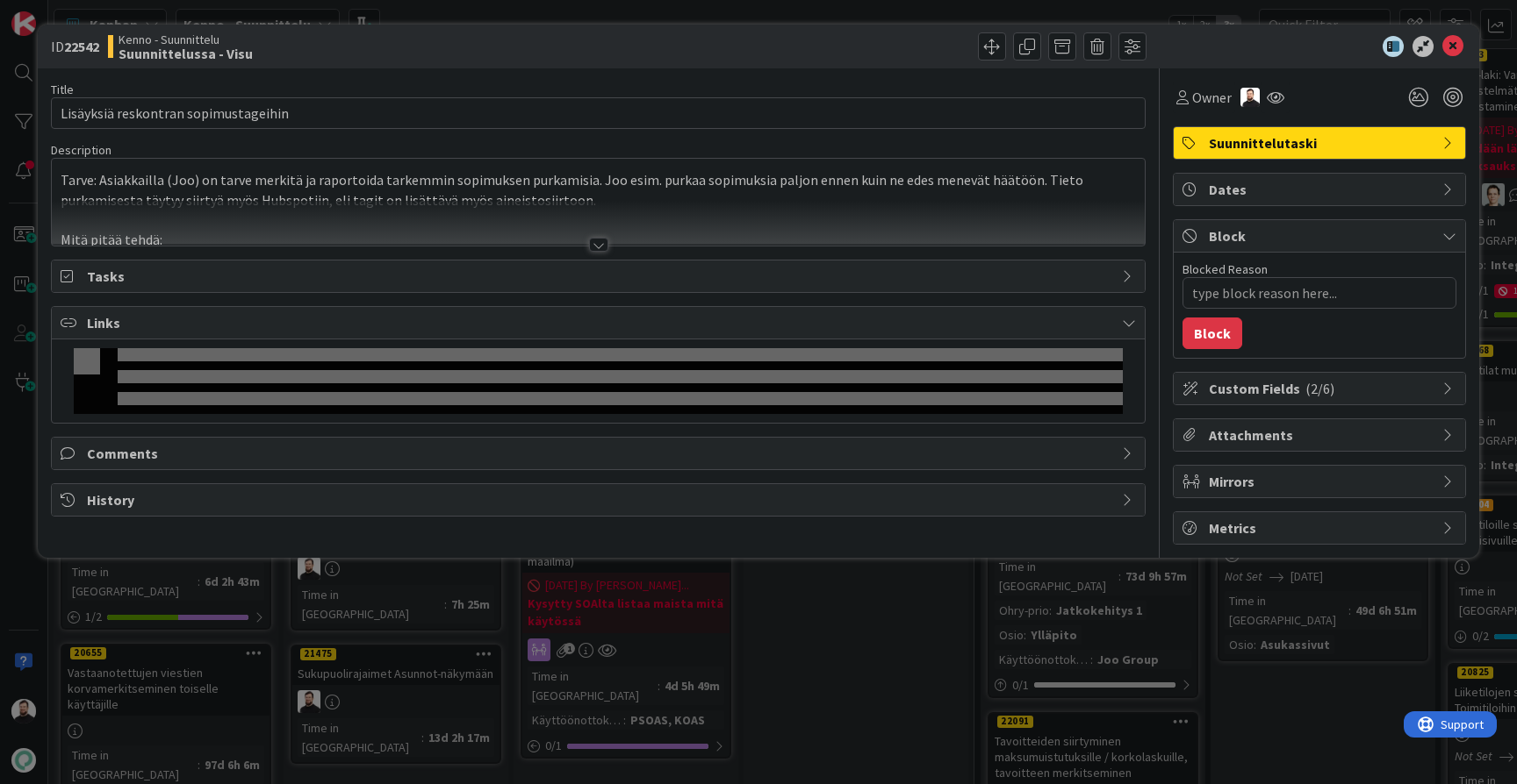
type textarea "x"
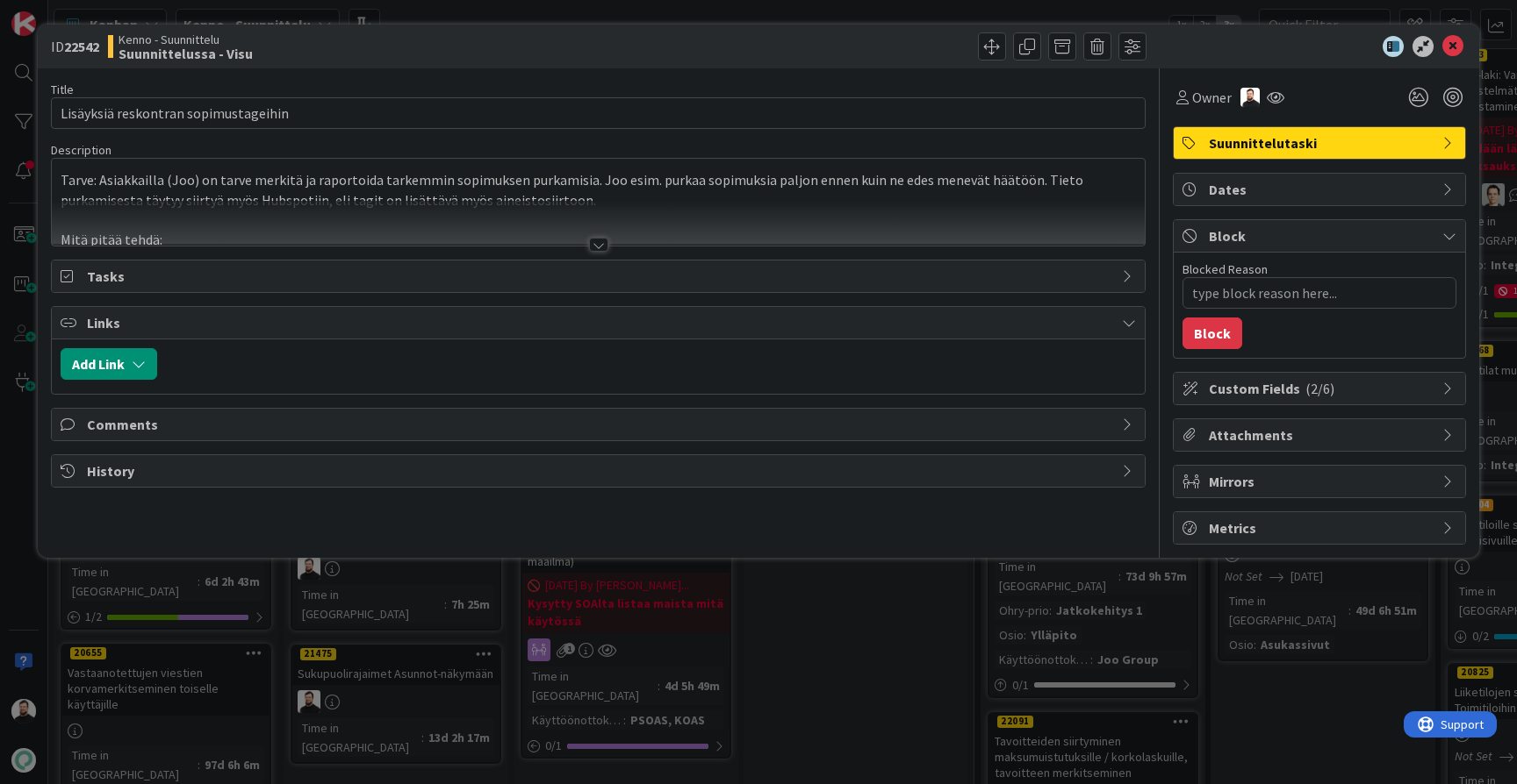
click at [603, 239] on div at bounding box center [598, 244] width 19 height 14
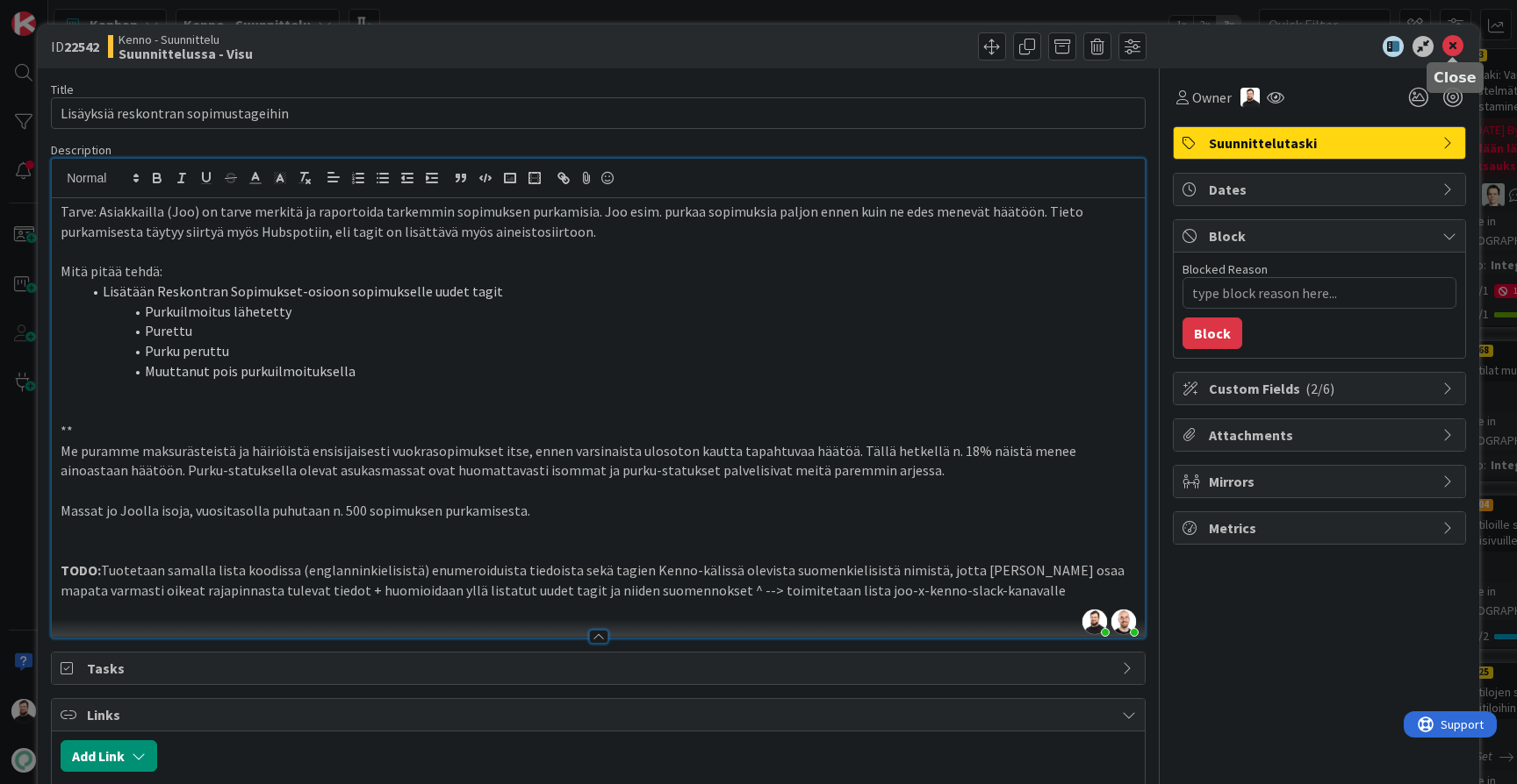
click at [1450, 46] on icon at bounding box center [1453, 47] width 21 height 21
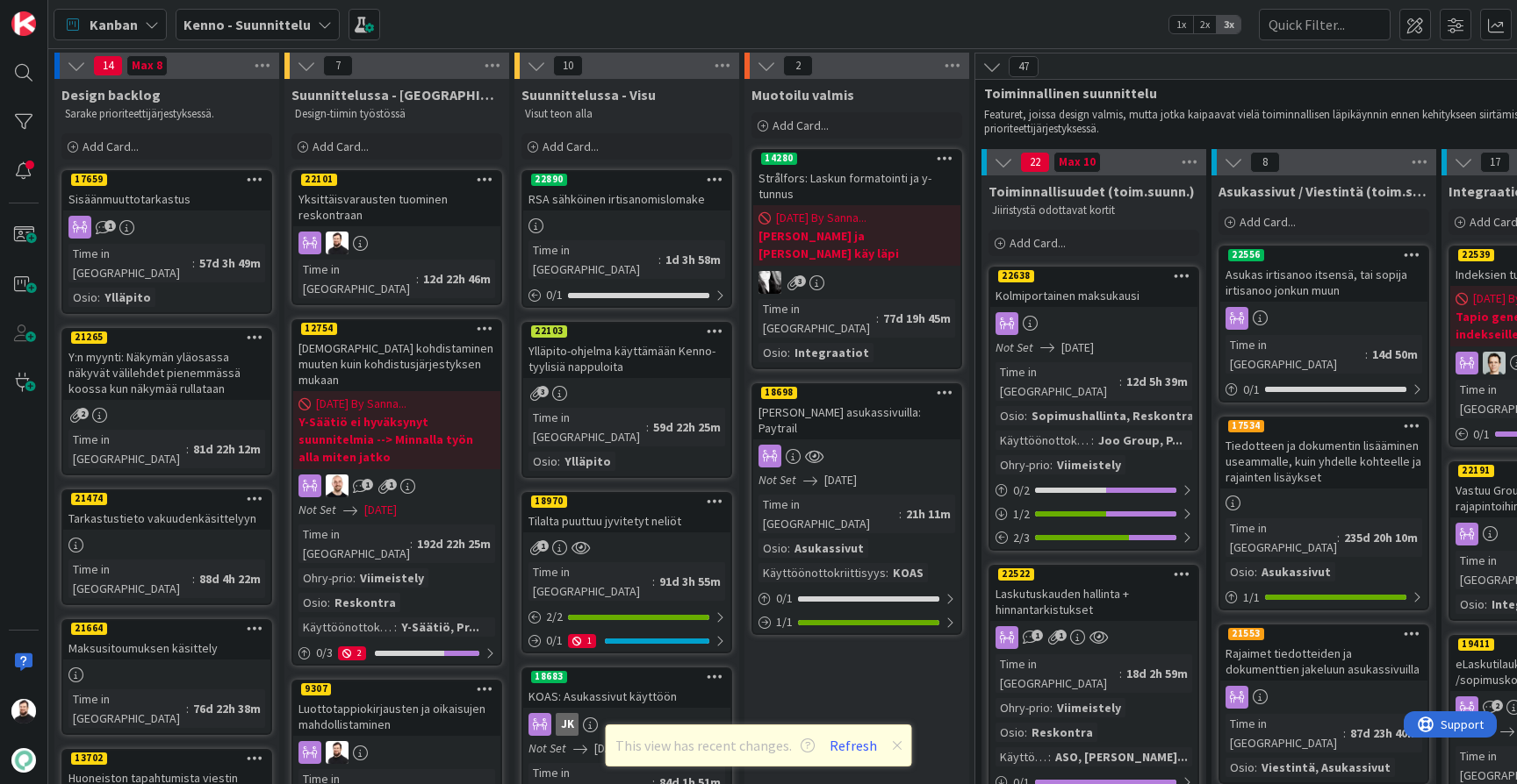
scroll to position [39, 1]
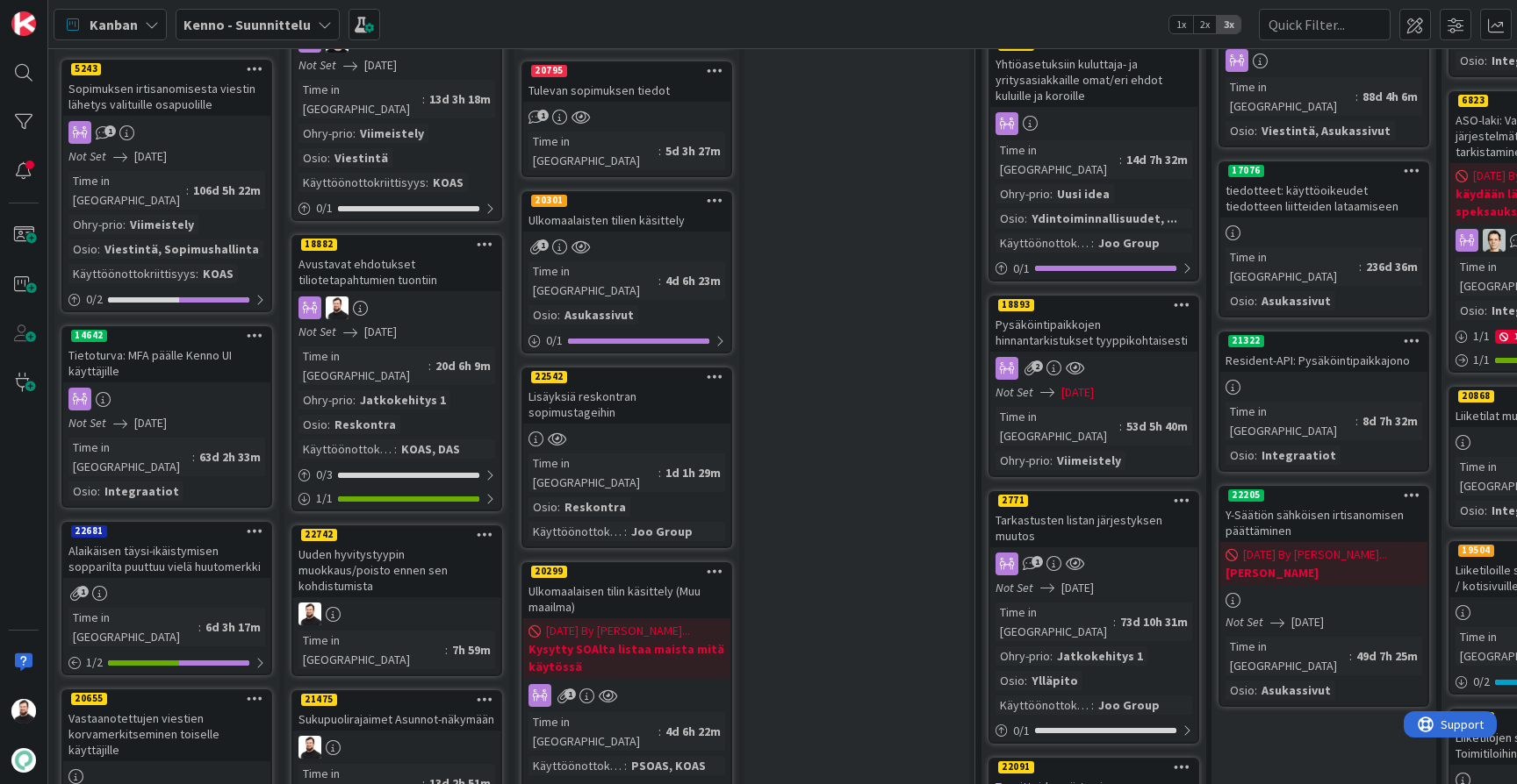
scroll to position [962, 0]
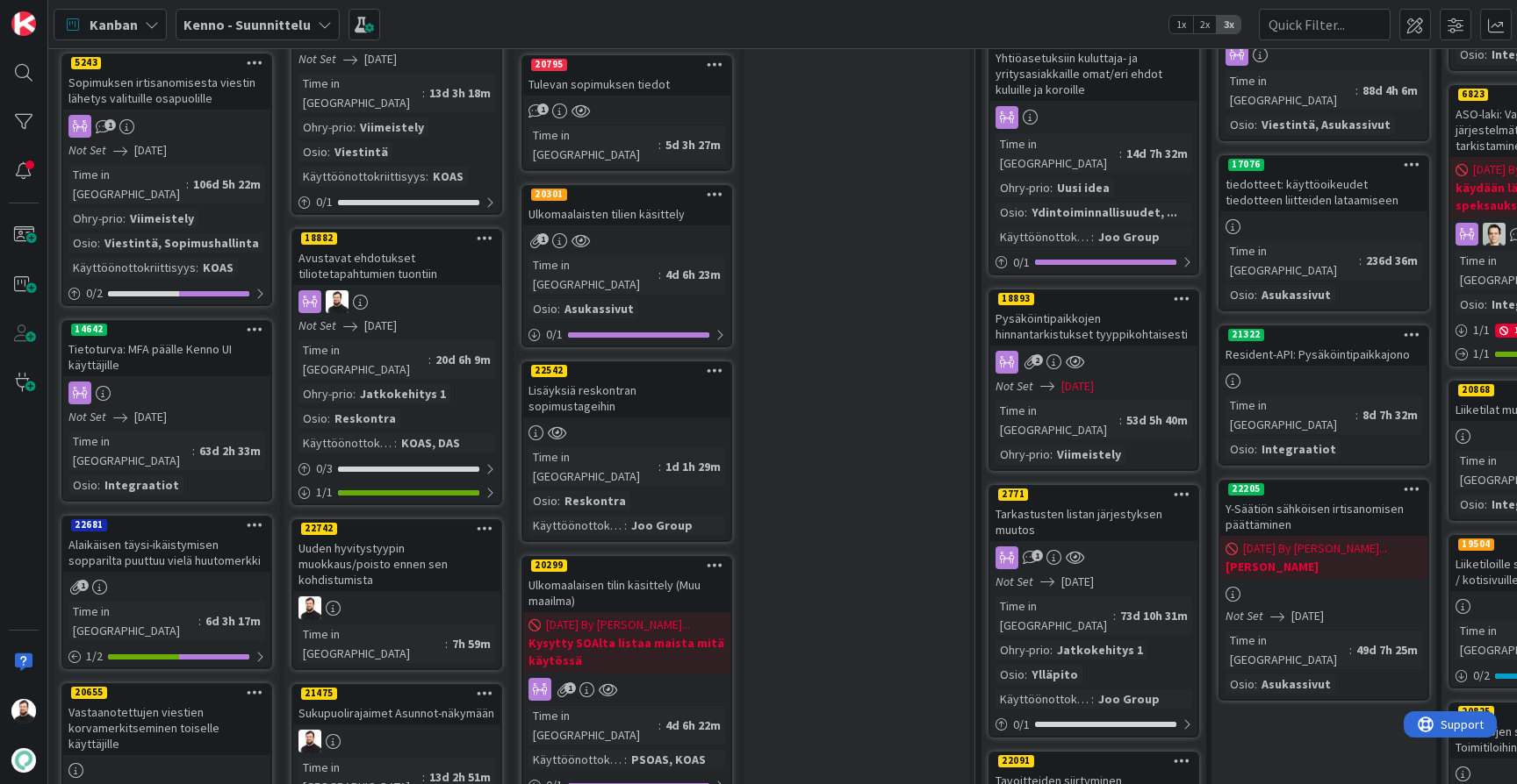
click at [655, 379] on div "Lisäyksiä reskontran sopimustageihin" at bounding box center [626, 398] width 207 height 38
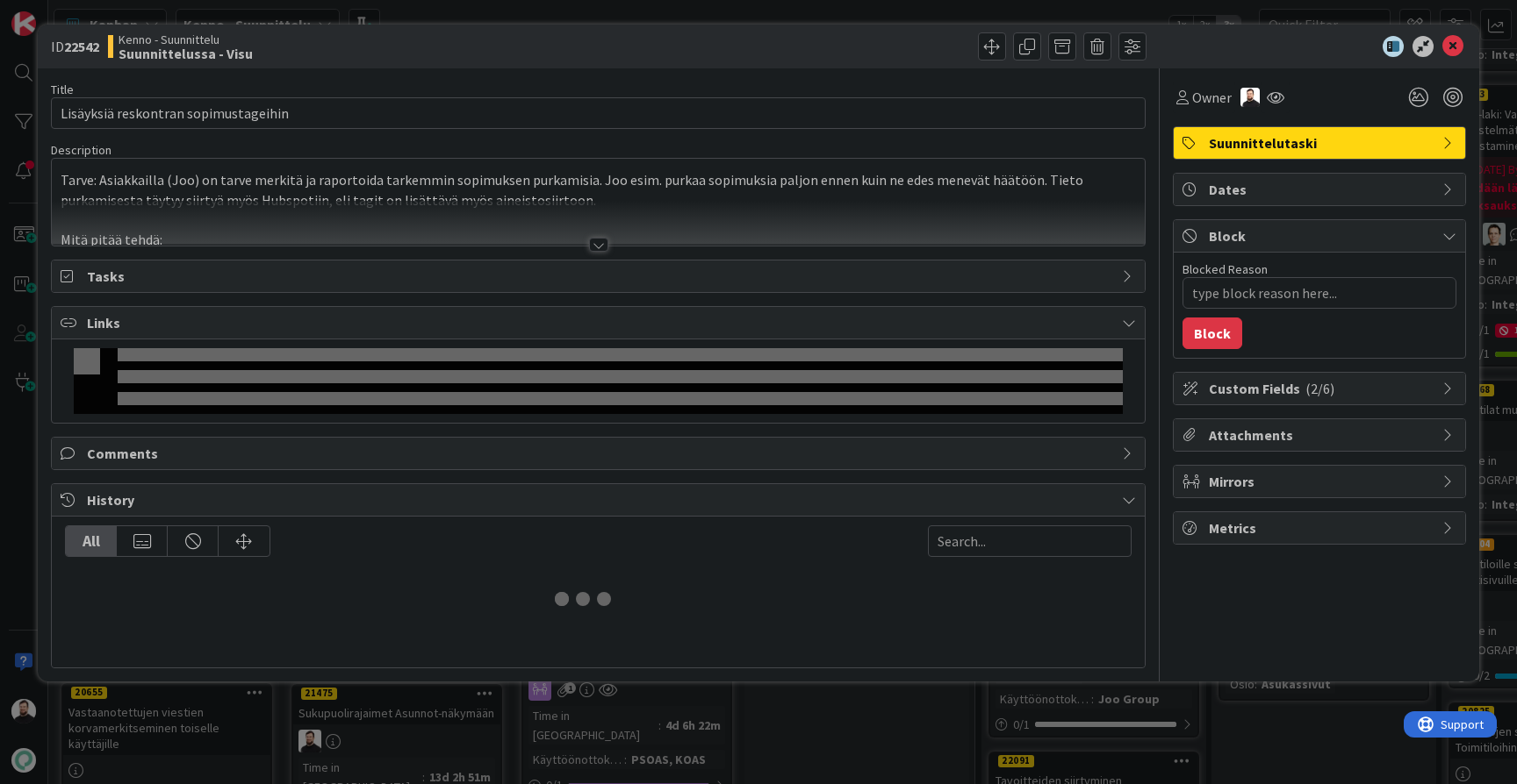
type textarea "x"
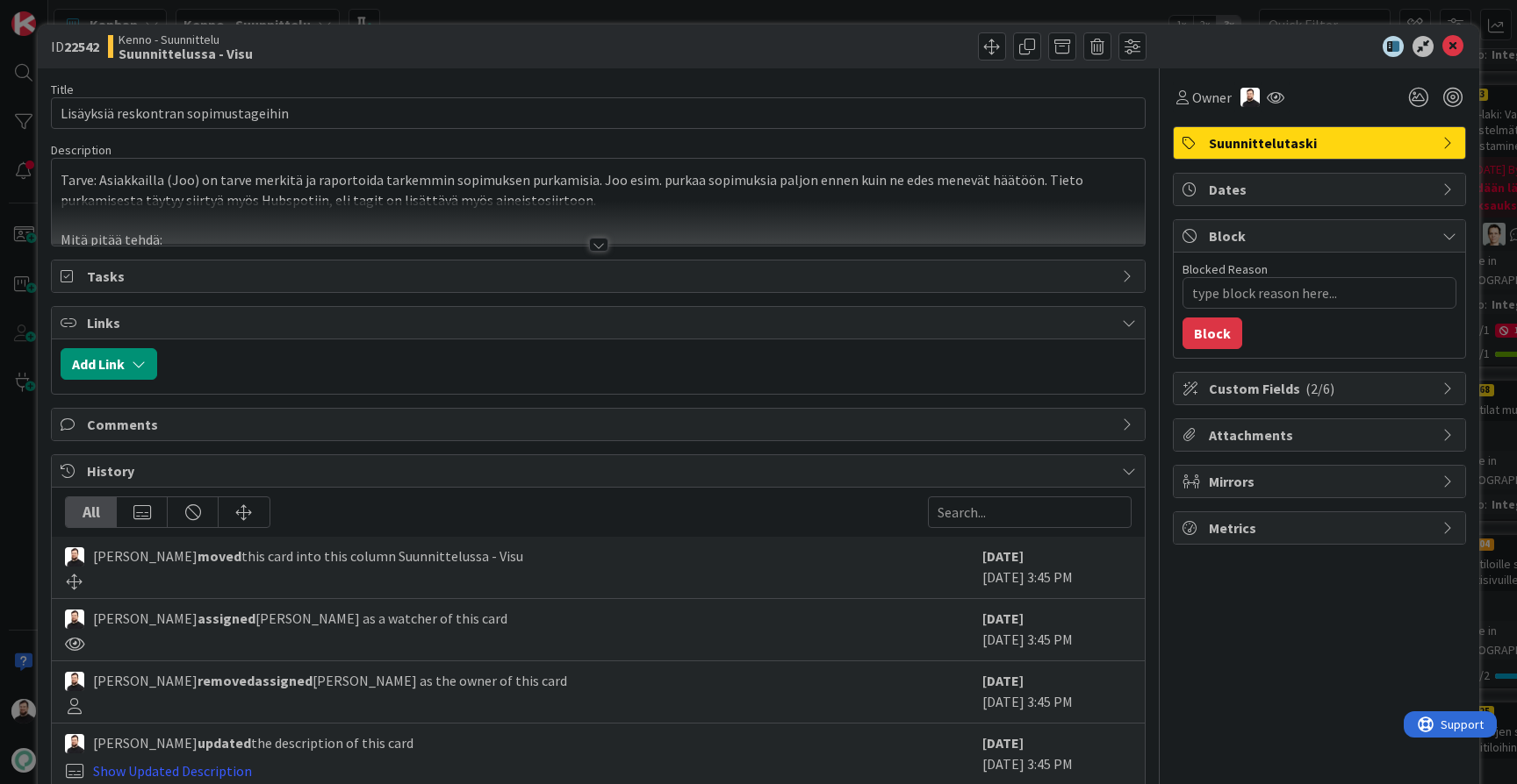
click at [603, 242] on div at bounding box center [598, 244] width 19 height 14
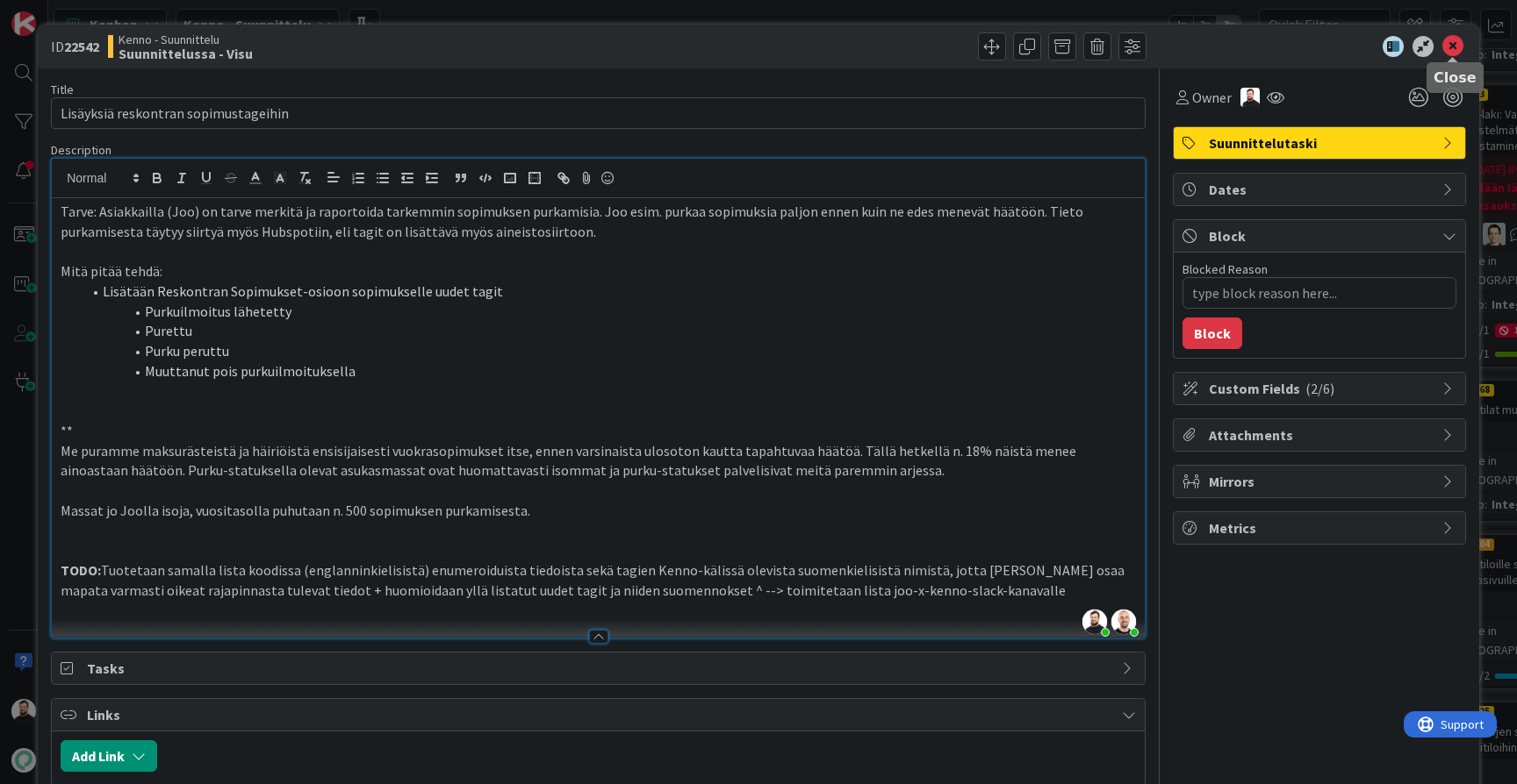
click at [1450, 38] on icon at bounding box center [1453, 47] width 21 height 21
